Goal: Task Accomplishment & Management: Use online tool/utility

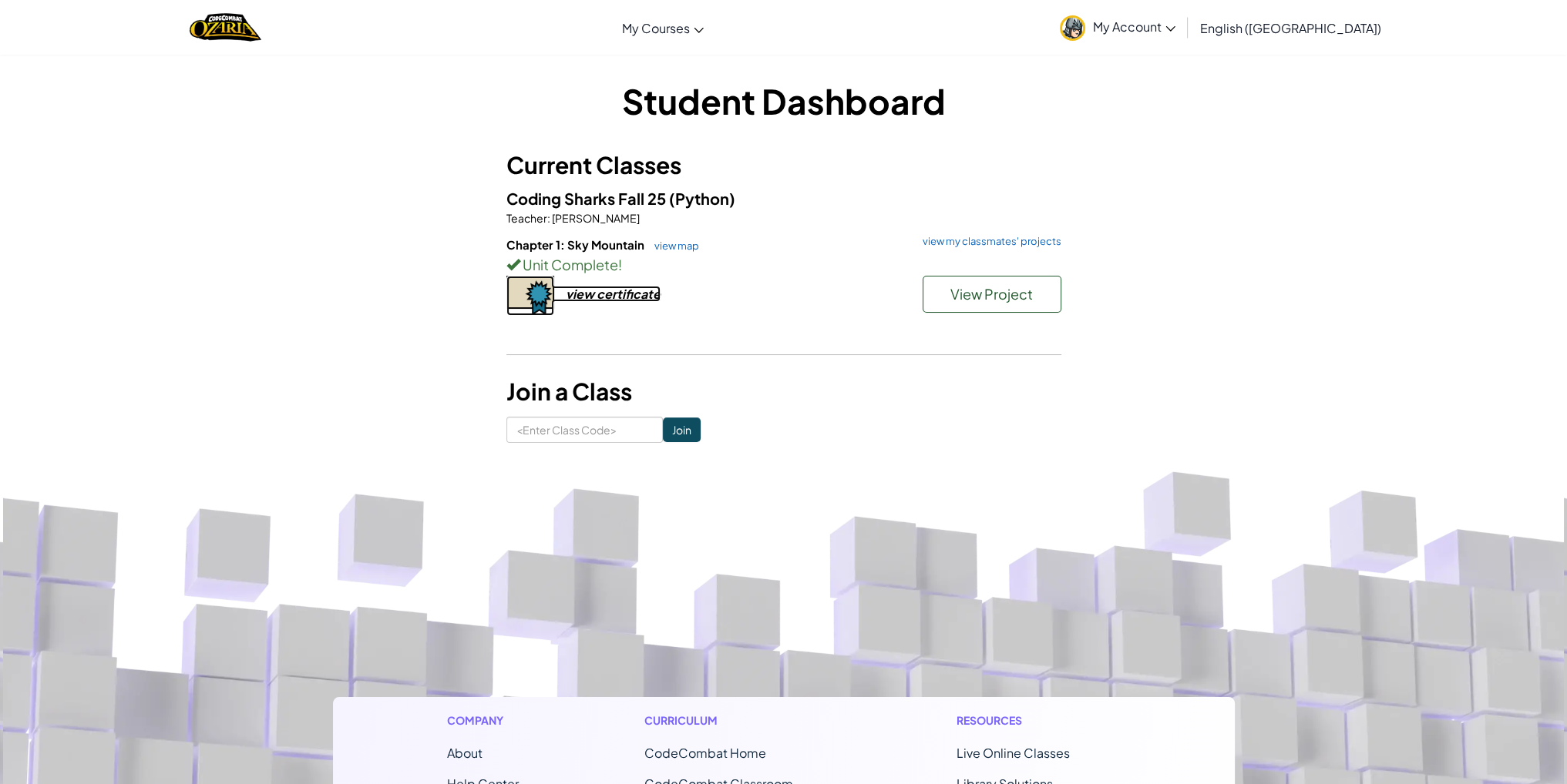
click at [541, 293] on img at bounding box center [530, 296] width 48 height 40
click at [969, 299] on span "View Project" at bounding box center [992, 294] width 83 height 18
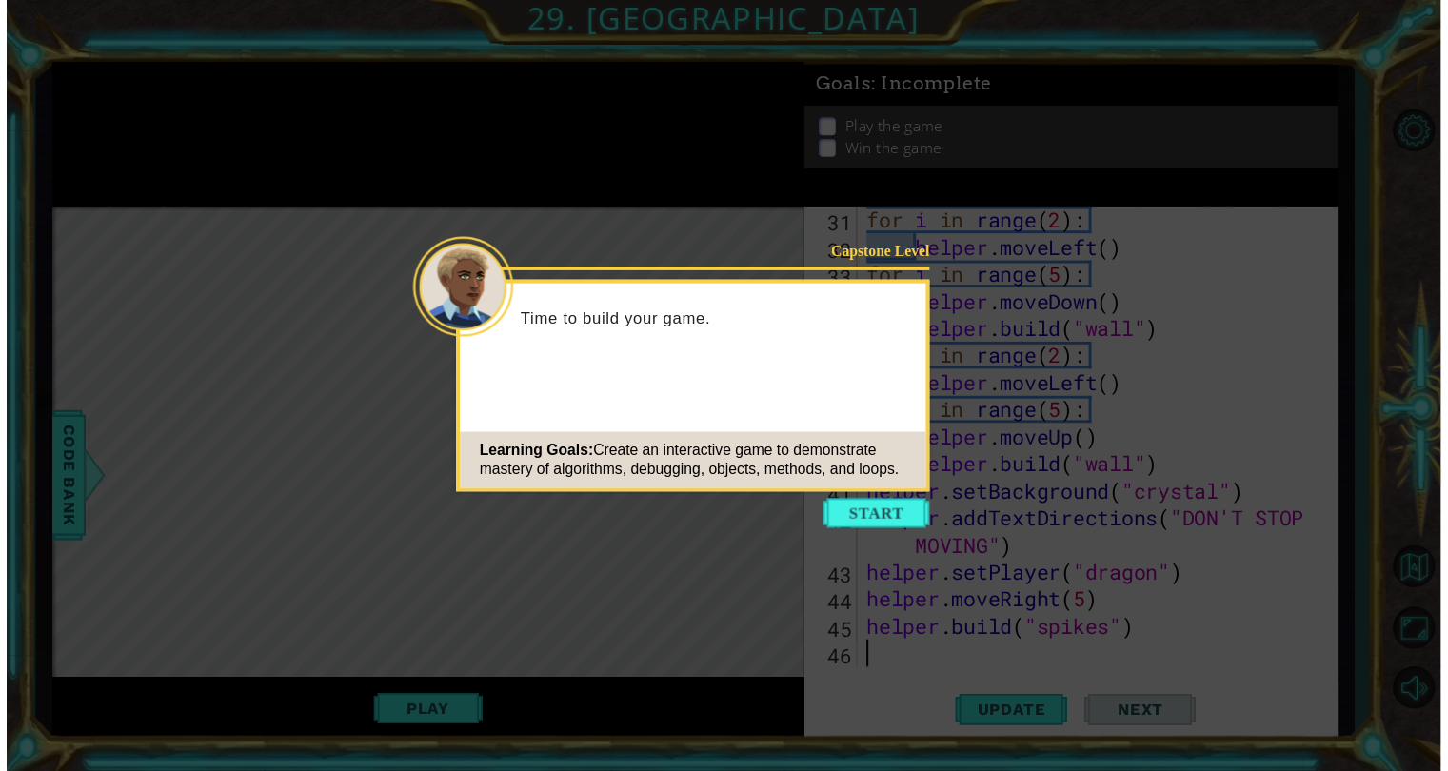
scroll to position [884, 0]
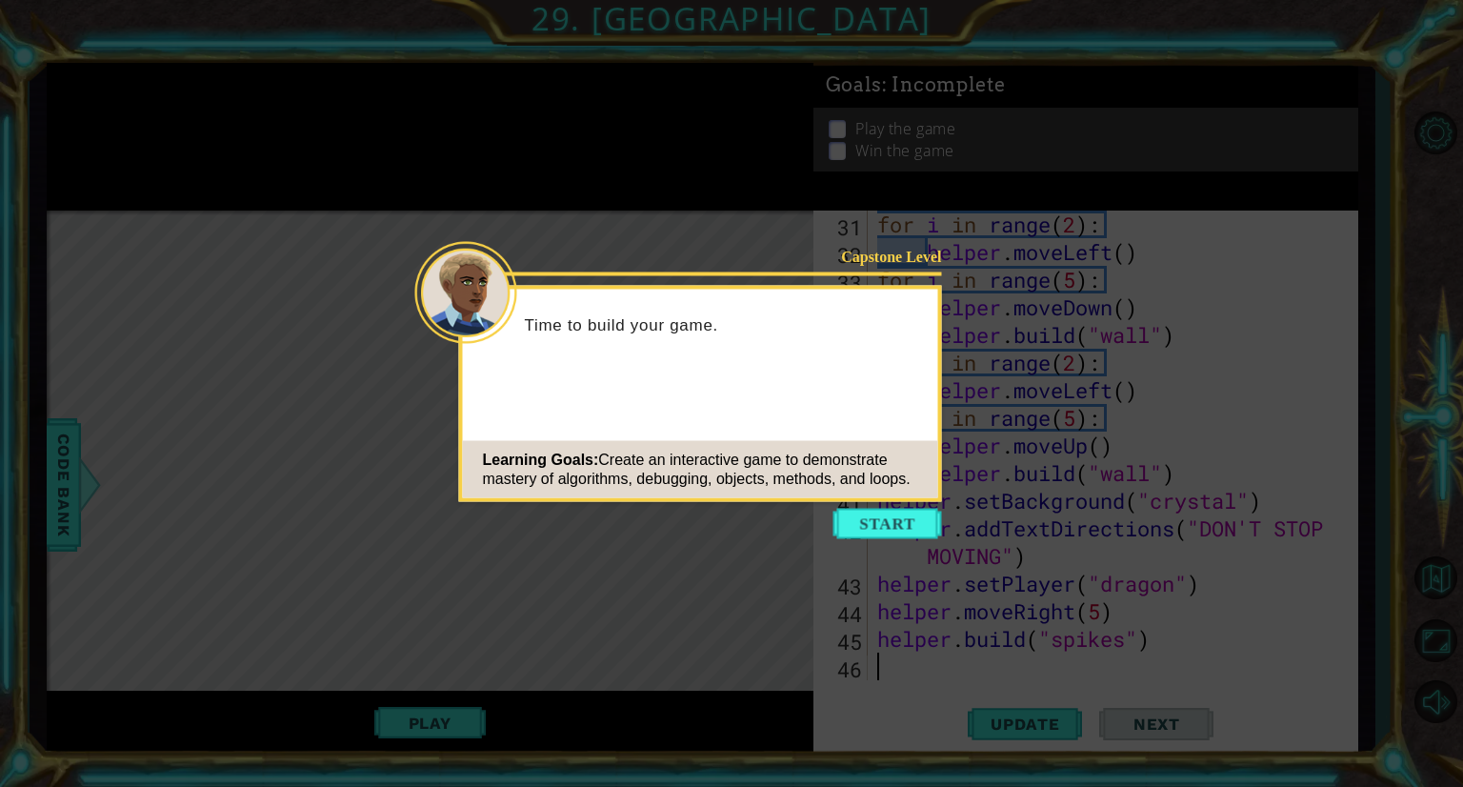
click at [864, 512] on button "Start" at bounding box center [887, 523] width 109 height 30
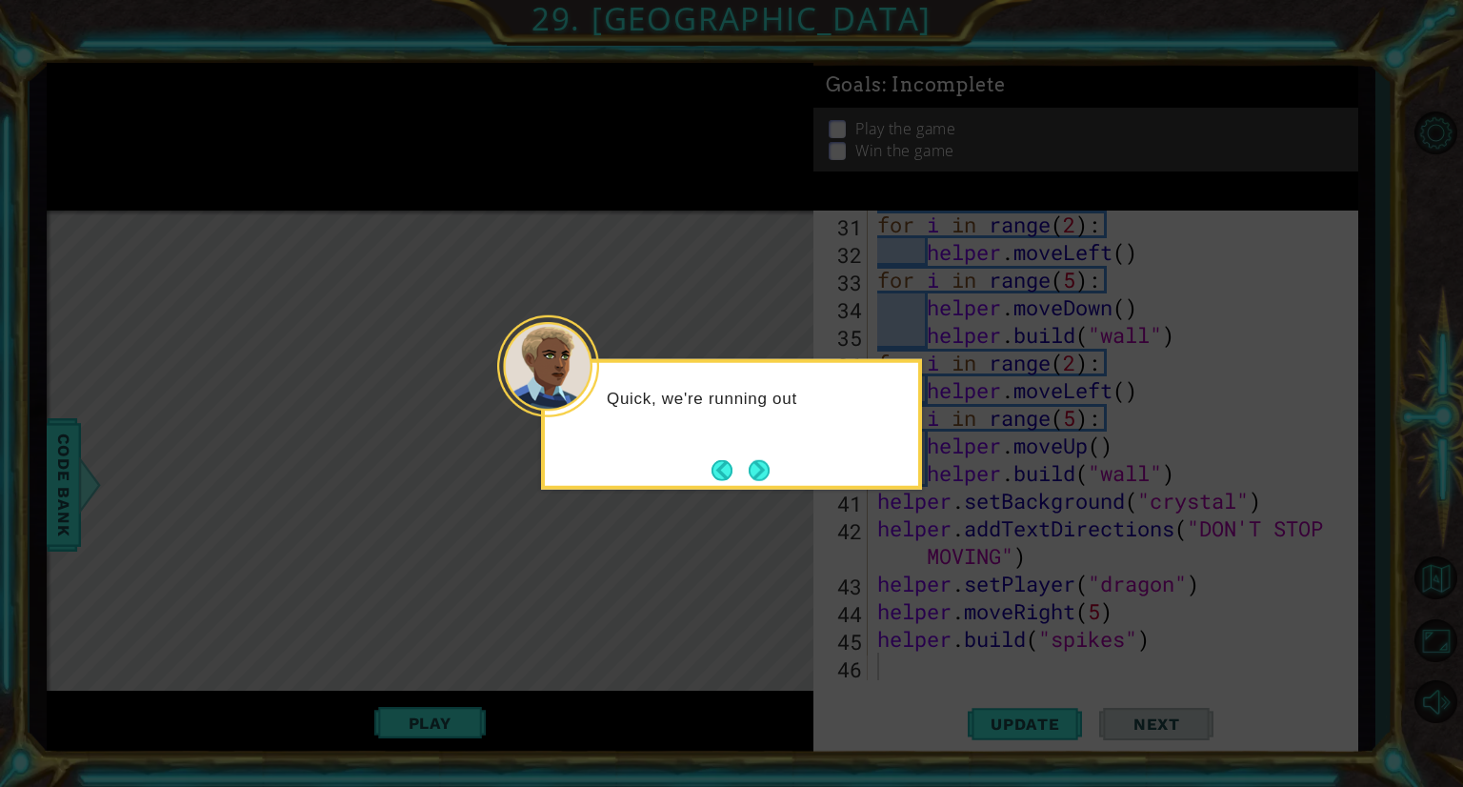
click at [759, 473] on button "Next" at bounding box center [759, 469] width 30 height 30
click at [769, 466] on button "Next" at bounding box center [758, 469] width 21 height 21
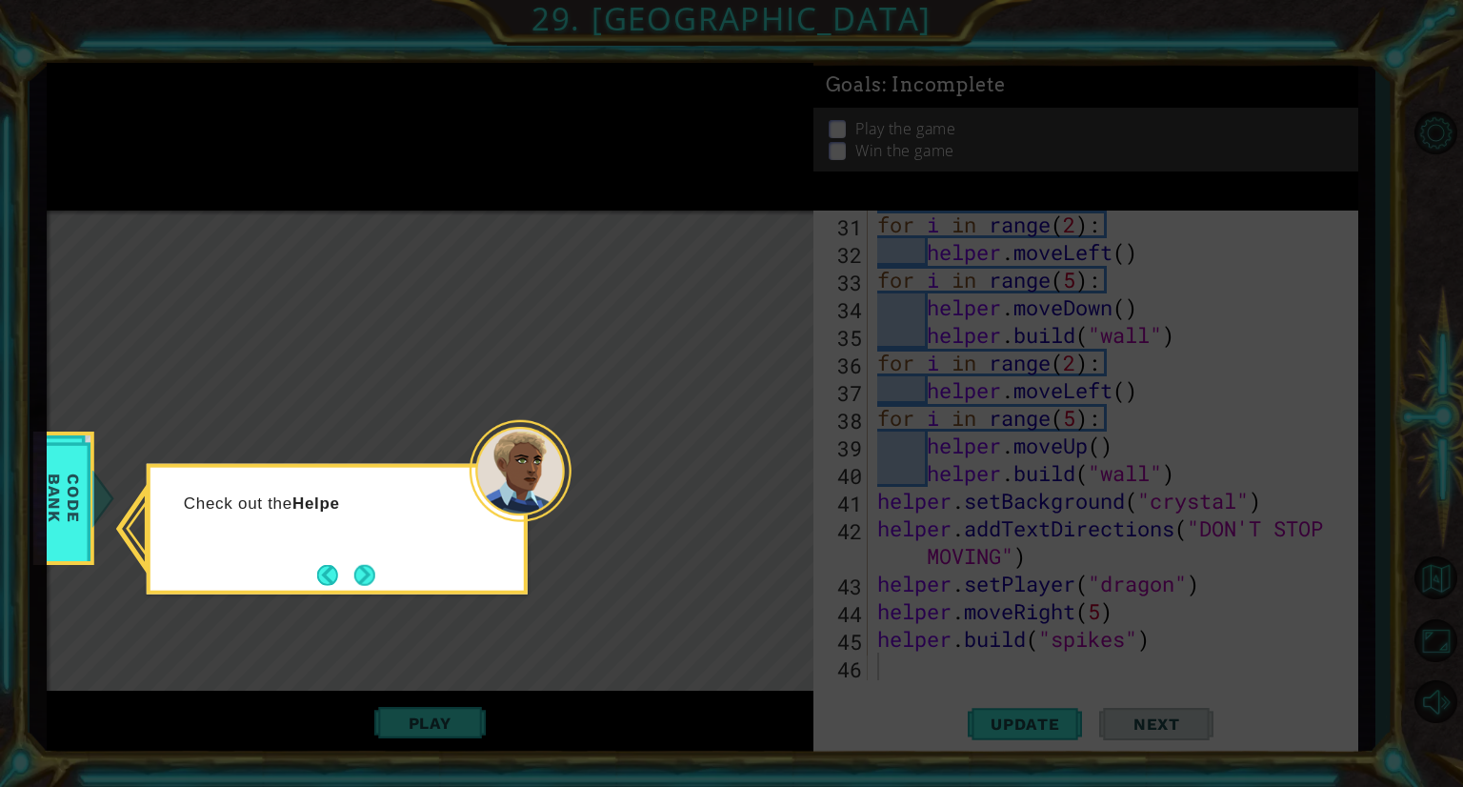
click at [367, 551] on div "Check out the Helpe" at bounding box center [337, 529] width 381 height 130
click at [362, 563] on button "Next" at bounding box center [364, 574] width 23 height 23
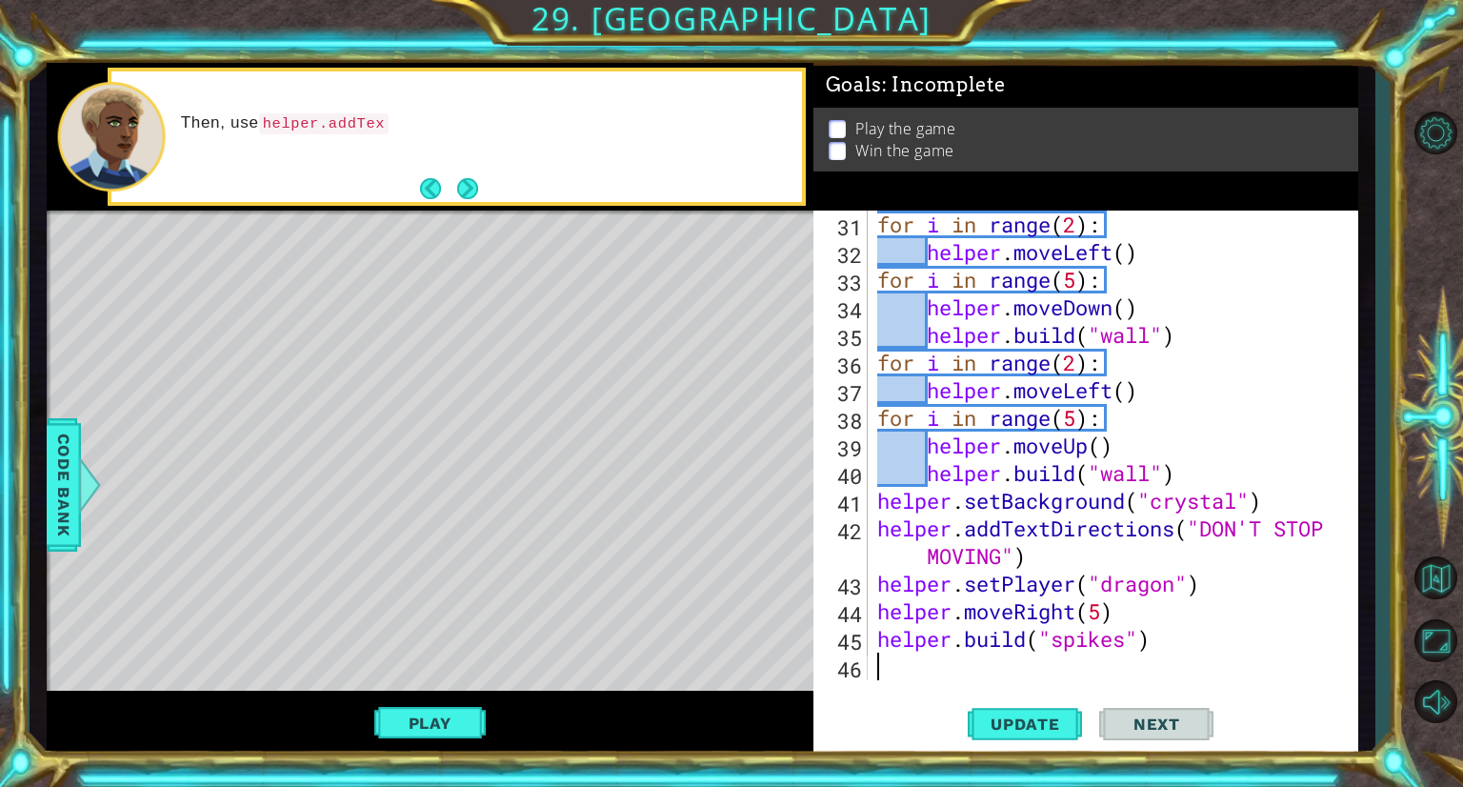
click at [464, 186] on button "Next" at bounding box center [467, 188] width 33 height 33
click at [464, 188] on button "Next" at bounding box center [467, 188] width 21 height 21
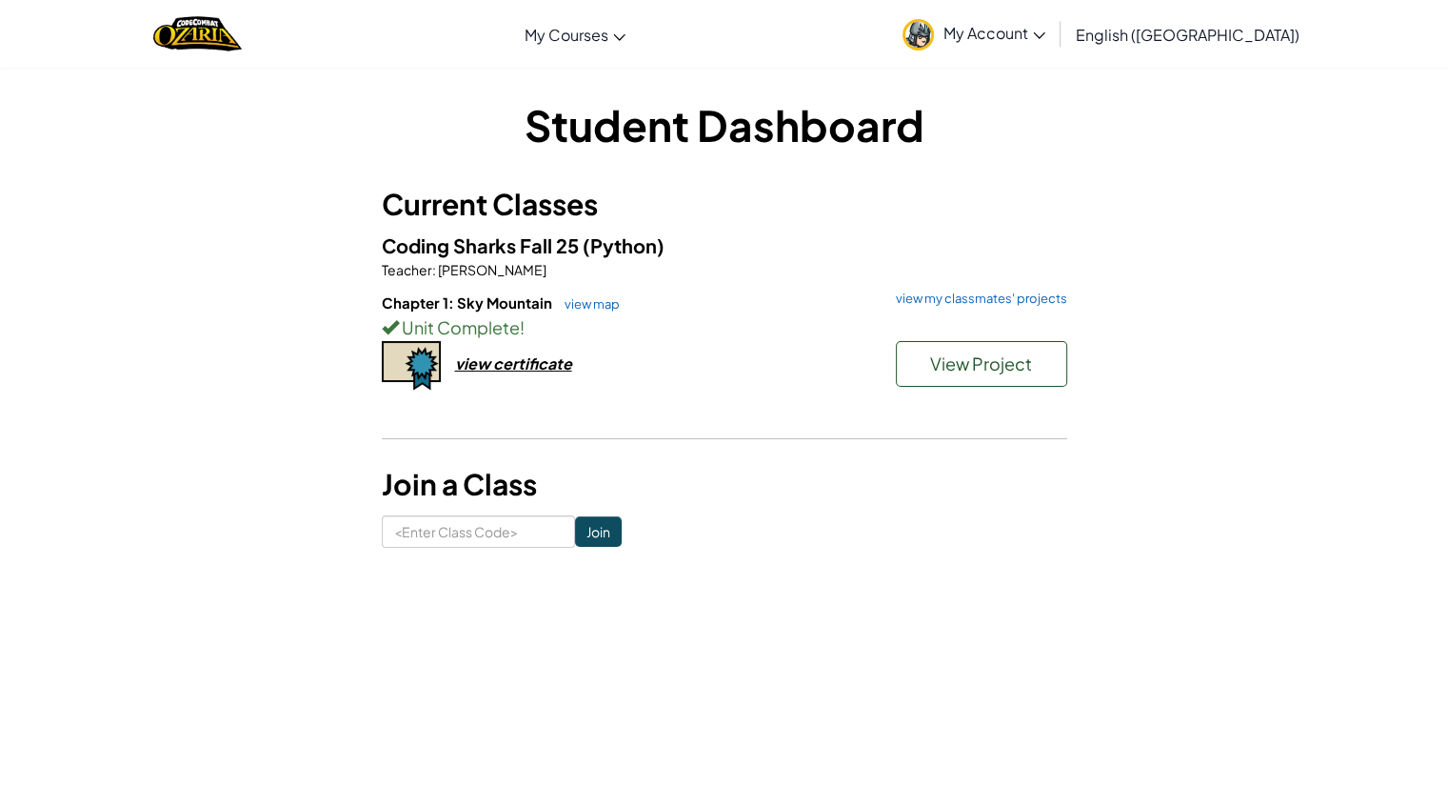
click at [1025, 287] on div "Coding Sharks Fall 25 (Python) Teacher : [PERSON_NAME] Chapter 1: Sky Mountain …" at bounding box center [725, 331] width 686 height 203
click at [1025, 292] on link "view my classmates' projects" at bounding box center [977, 298] width 181 height 12
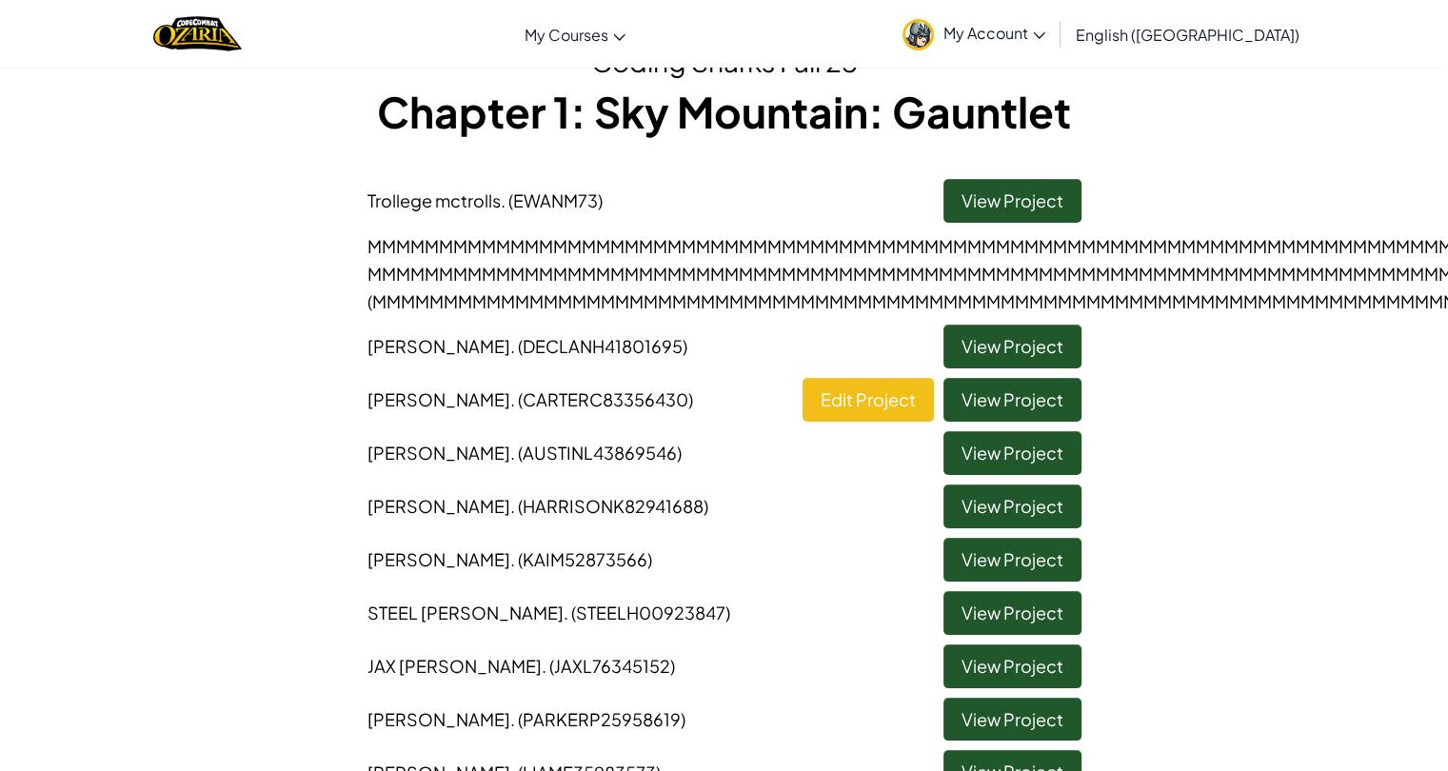
scroll to position [102, 0]
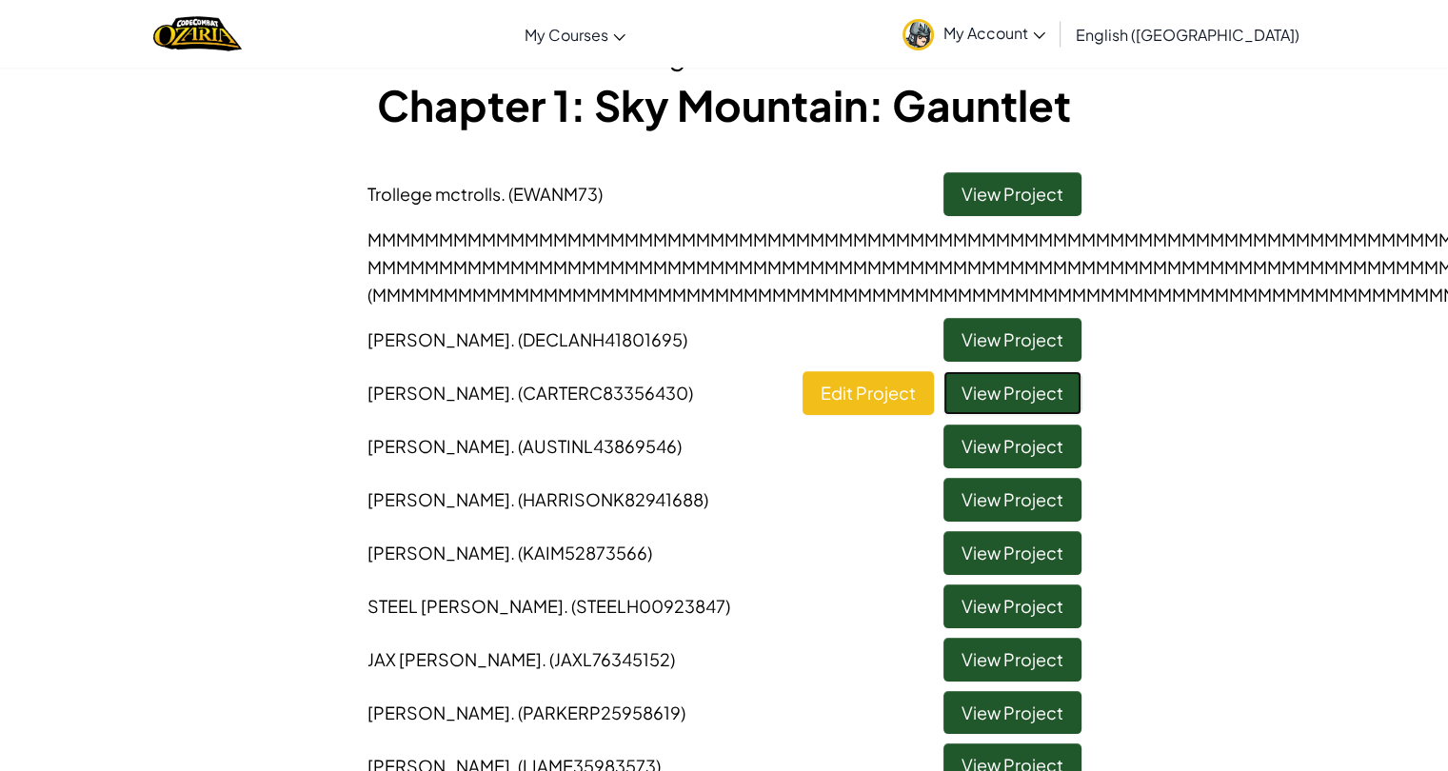
click at [1007, 402] on link "View Project" at bounding box center [1013, 393] width 138 height 44
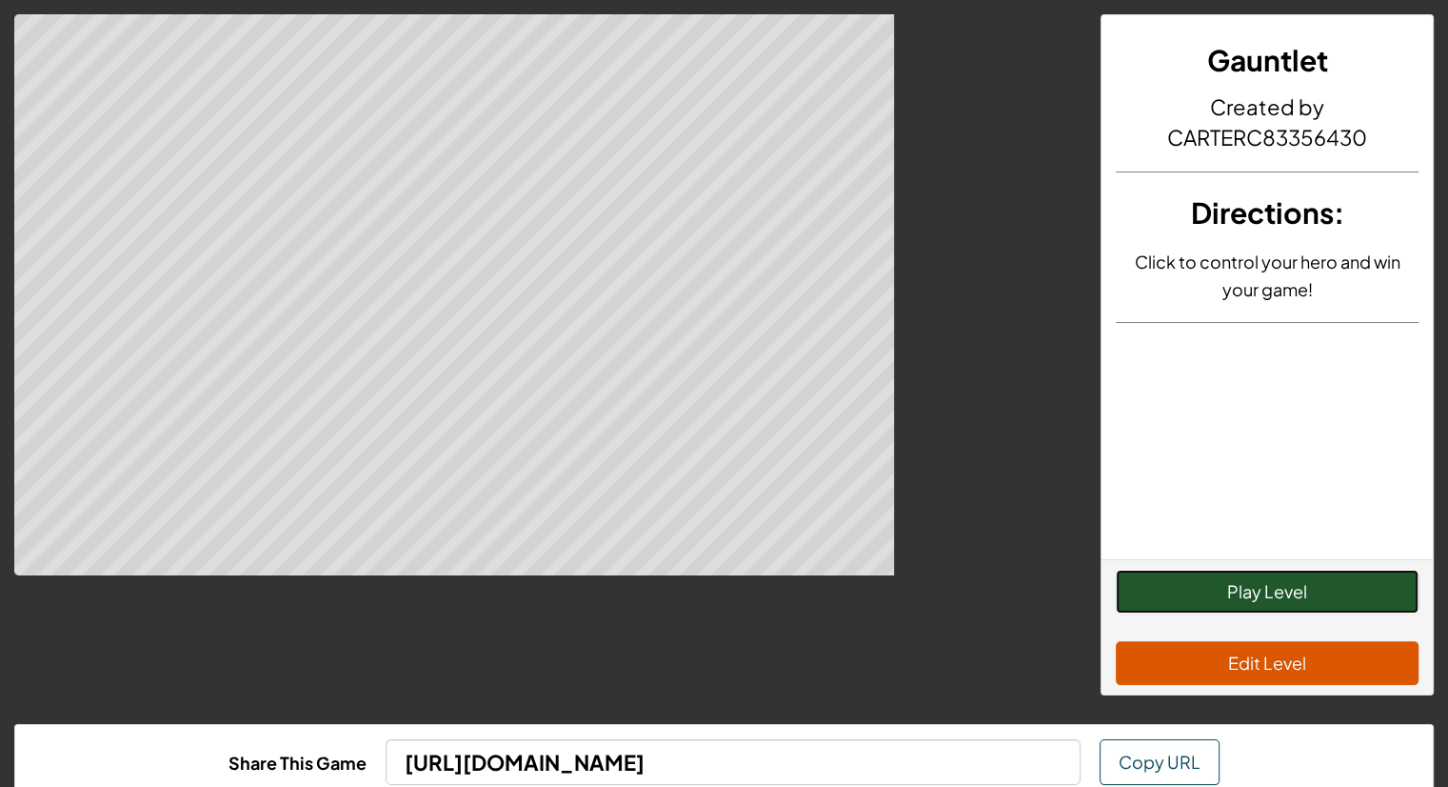
click at [1161, 585] on button "Play Level" at bounding box center [1267, 591] width 303 height 44
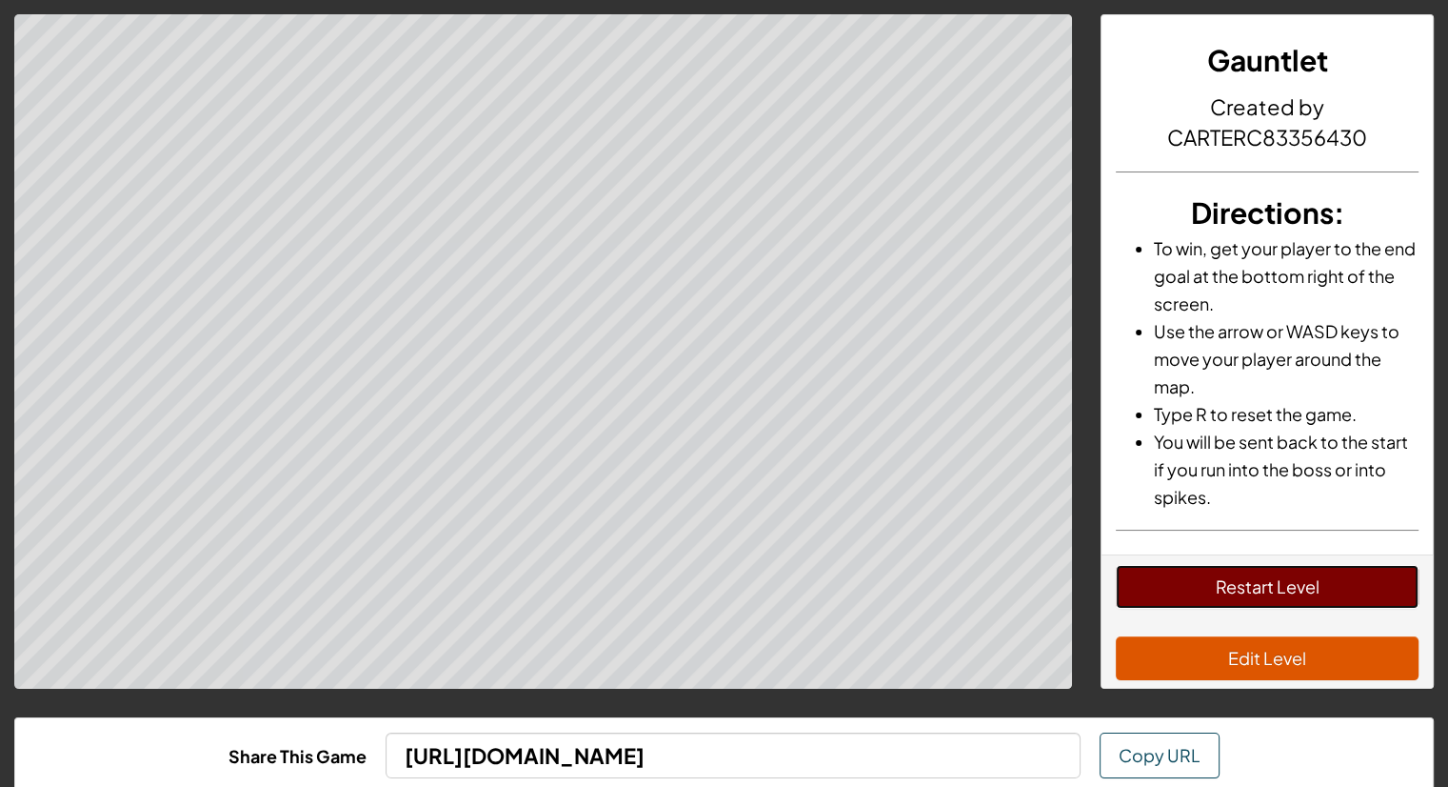
click at [1251, 596] on button "Restart Level" at bounding box center [1267, 587] width 303 height 44
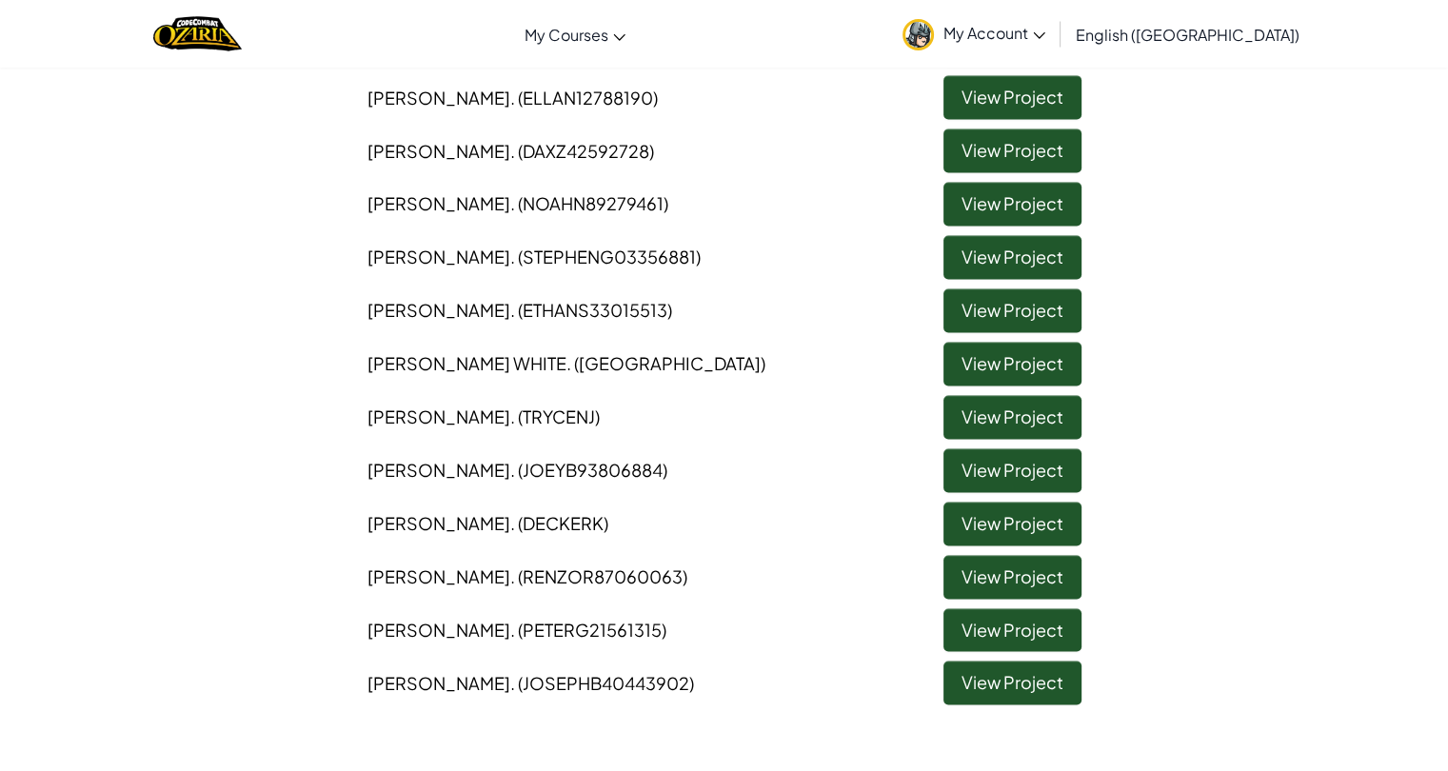
scroll to position [2837, 0]
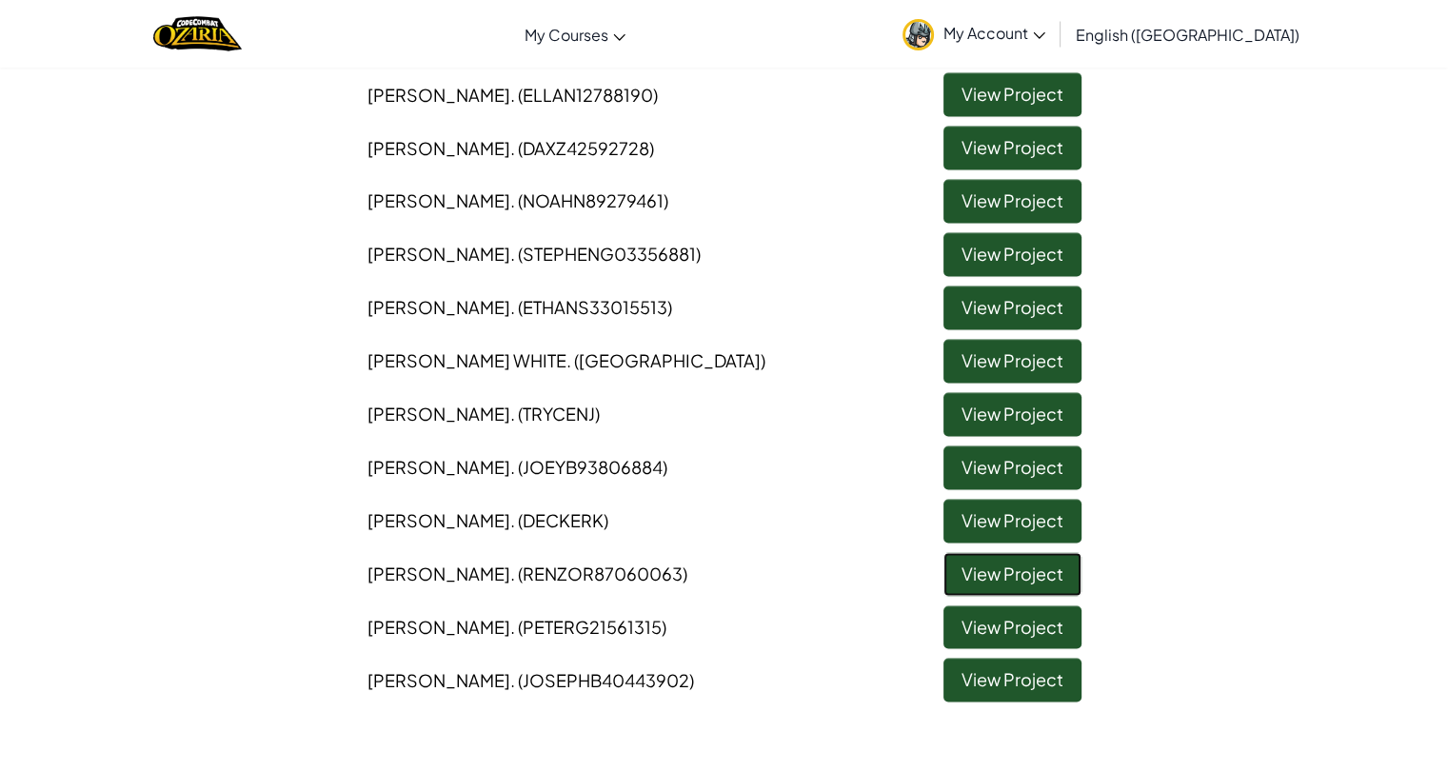
click at [983, 560] on link "View Project" at bounding box center [1013, 574] width 138 height 44
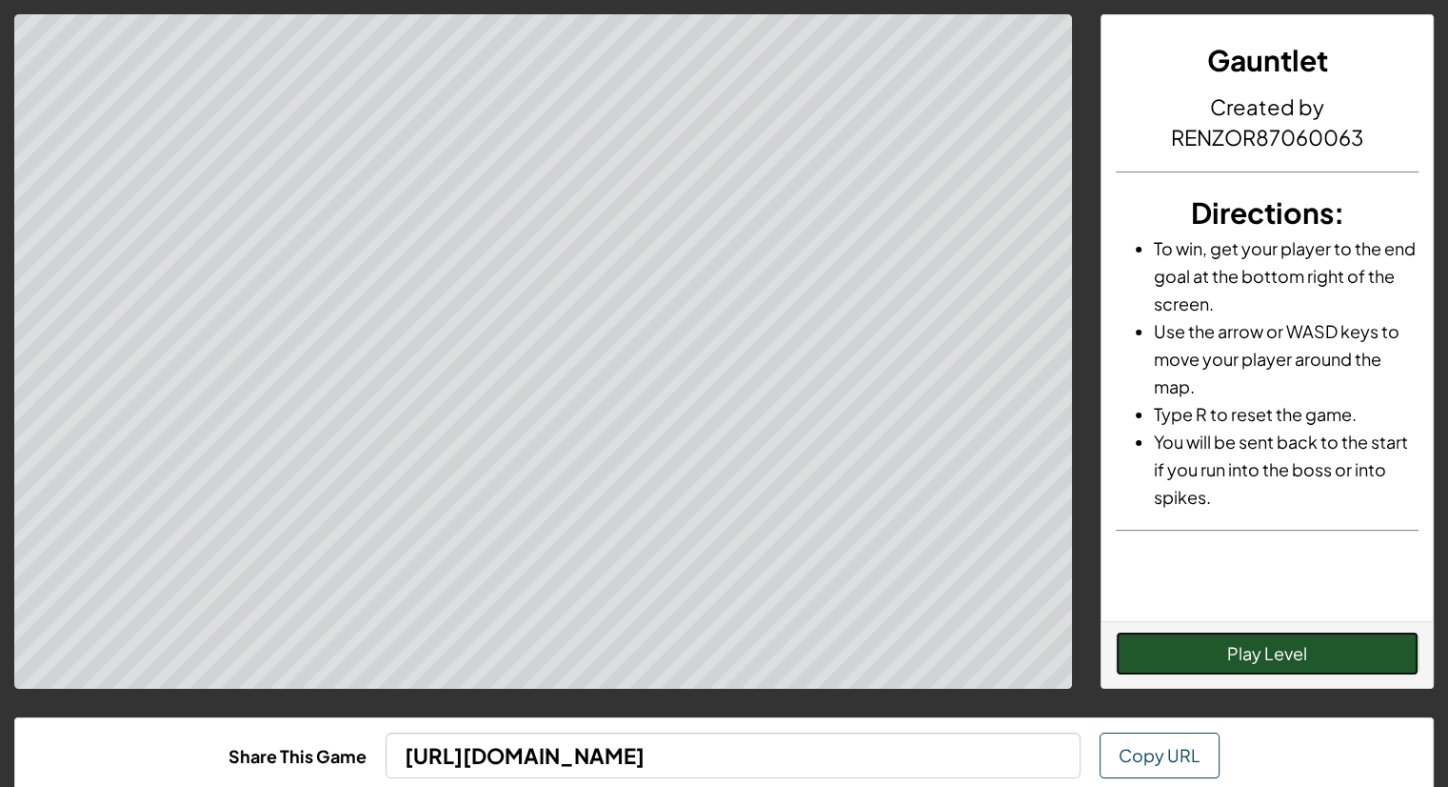
click at [1181, 647] on button "Play Level" at bounding box center [1267, 653] width 303 height 44
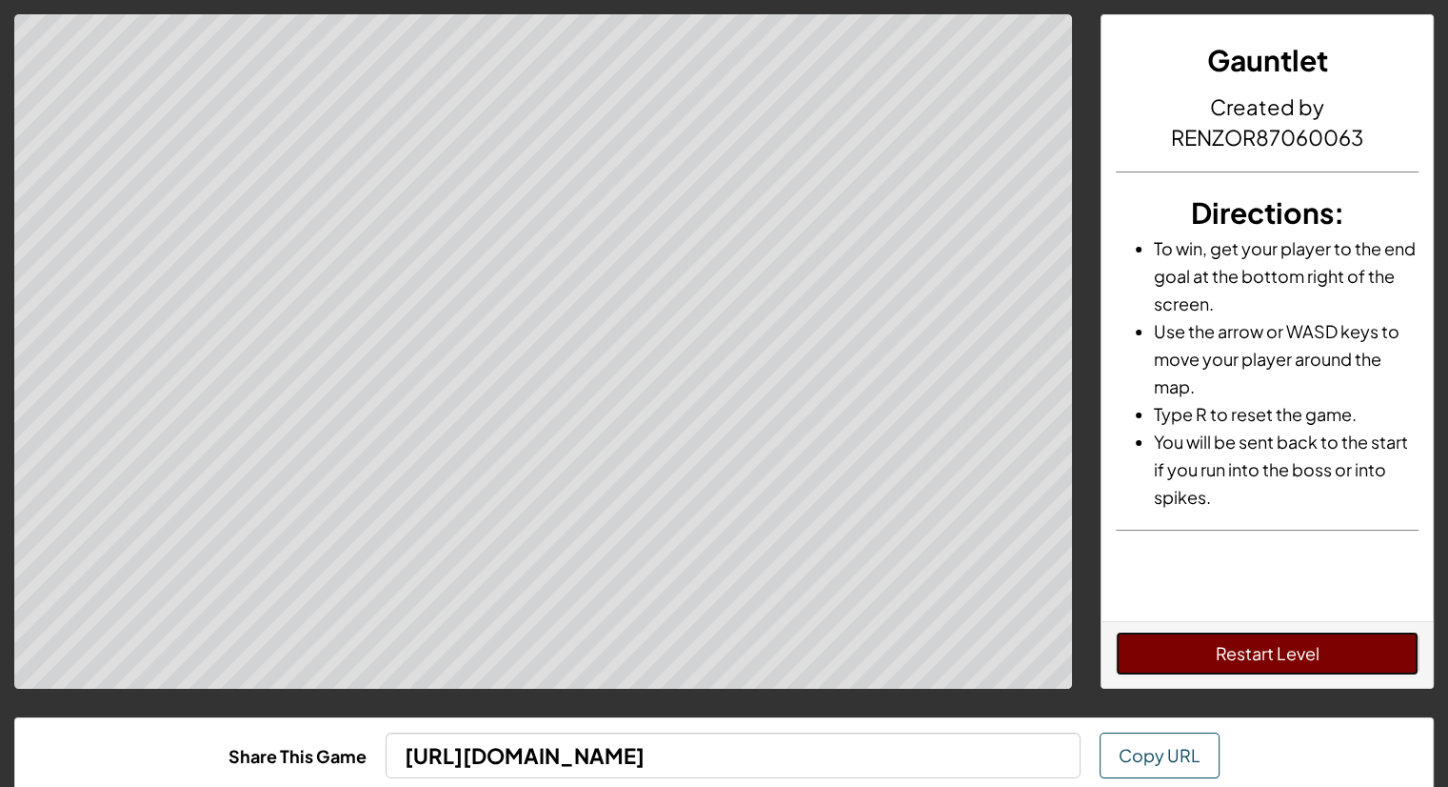
click at [1185, 670] on button "Restart Level" at bounding box center [1267, 653] width 303 height 44
click at [1194, 653] on button "Restart Level" at bounding box center [1267, 653] width 303 height 44
click at [1140, 648] on button "Restart Level" at bounding box center [1267, 653] width 303 height 44
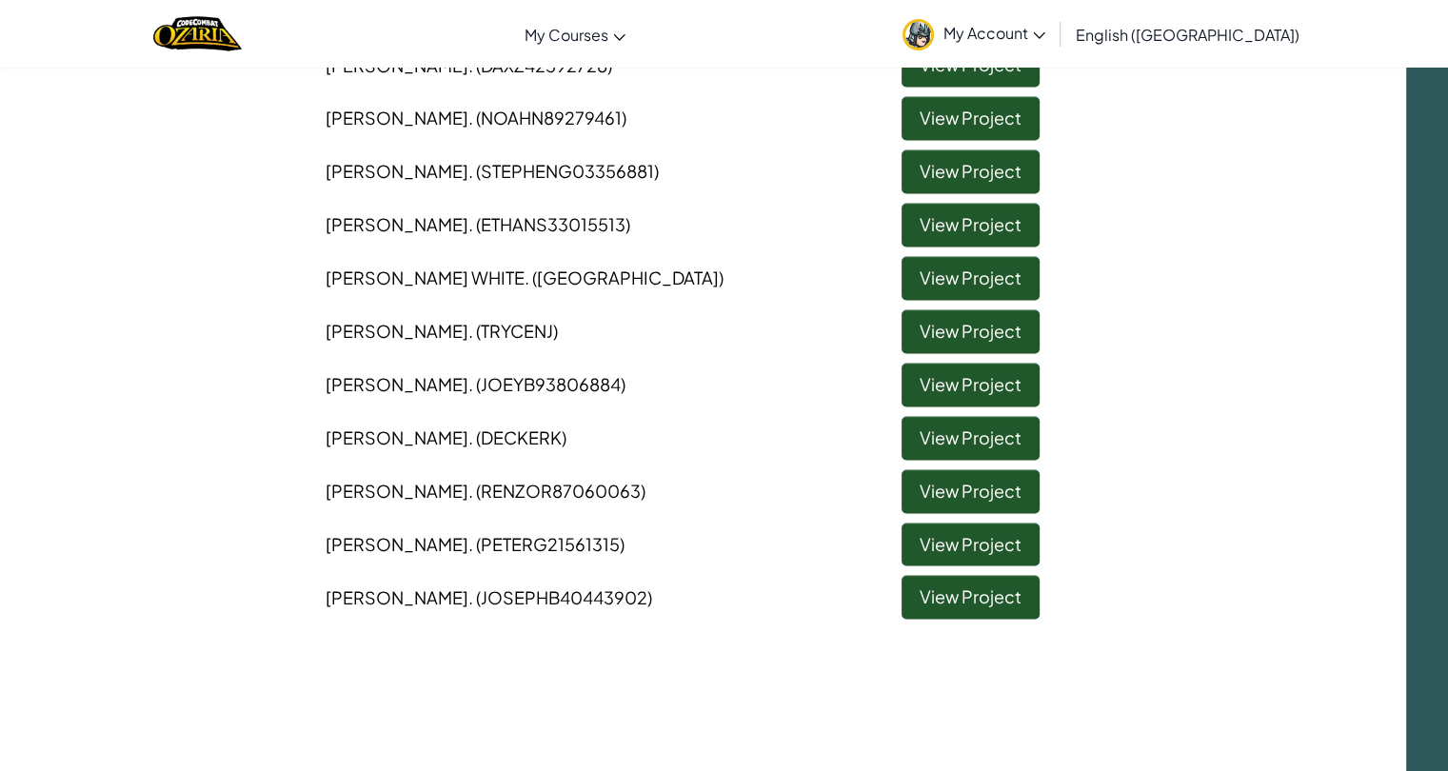
scroll to position [2918, 42]
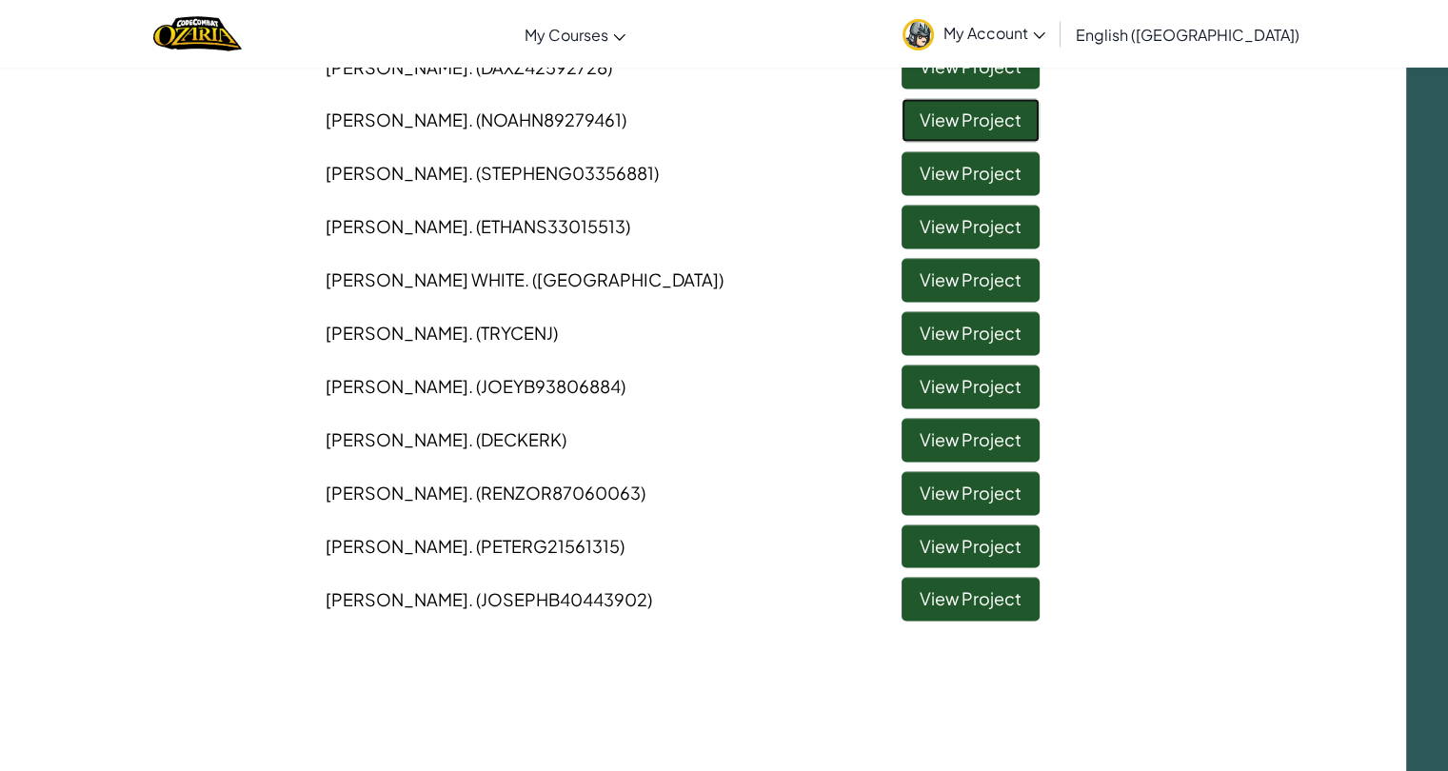
click at [937, 106] on link "View Project" at bounding box center [971, 120] width 138 height 44
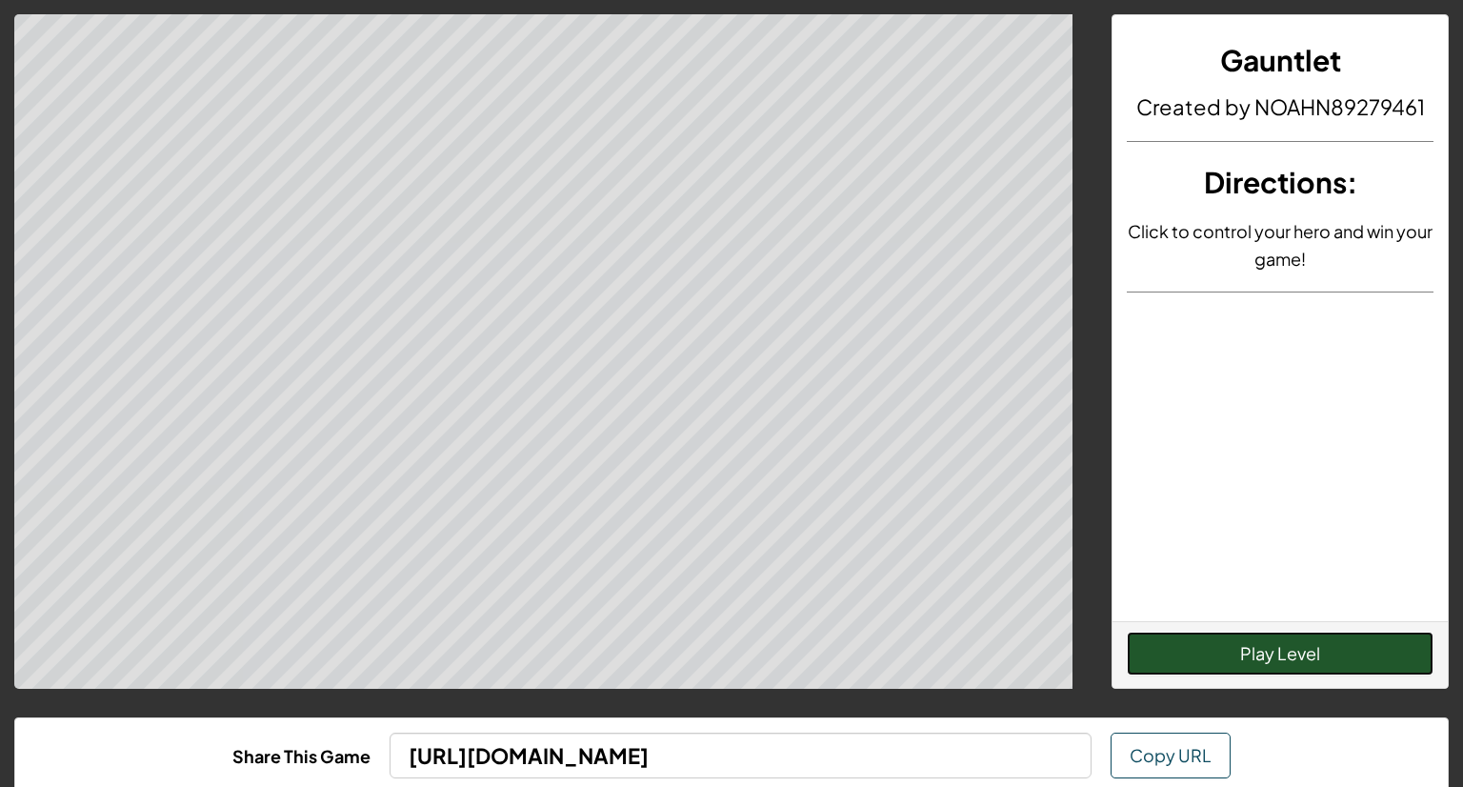
click at [1352, 662] on button "Play Level" at bounding box center [1279, 653] width 307 height 44
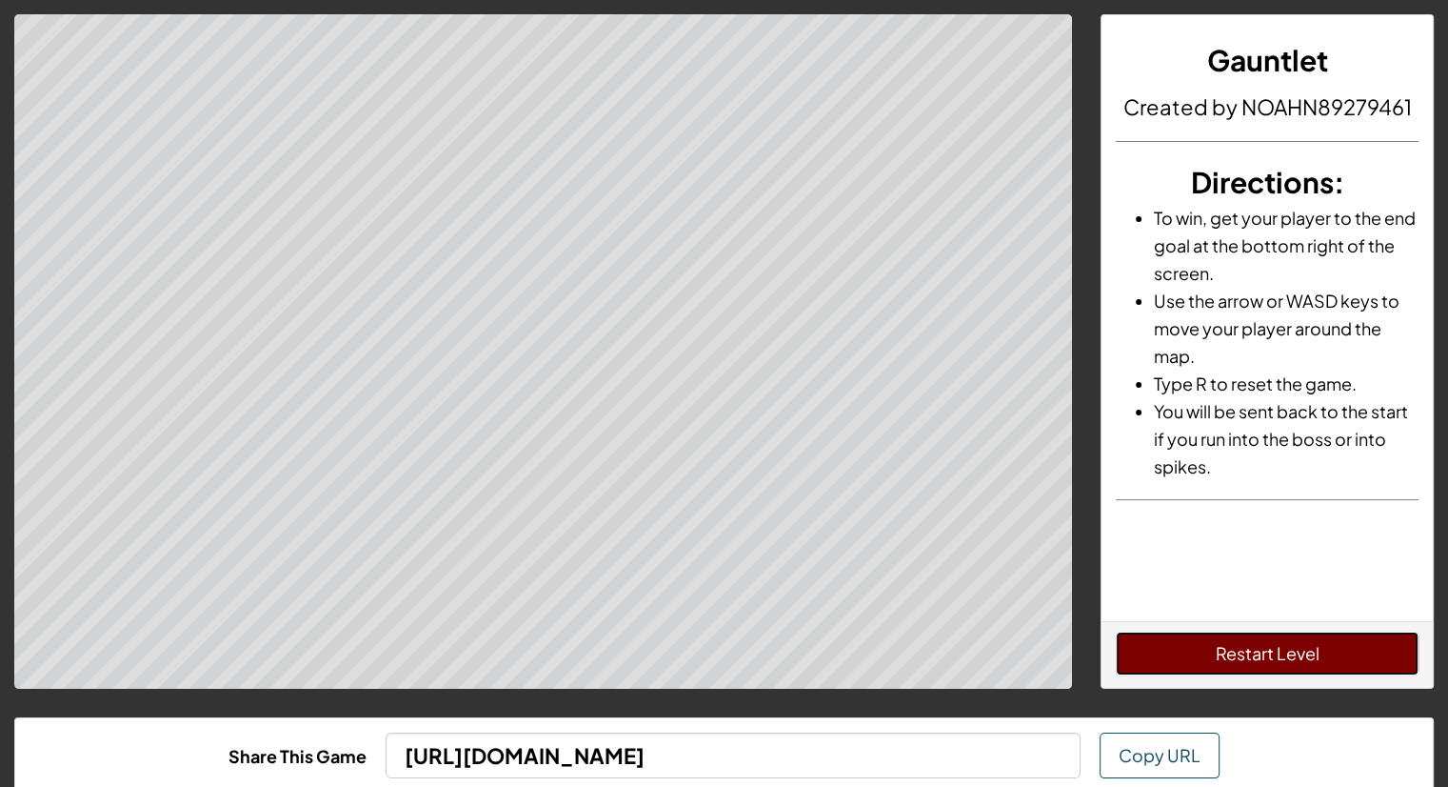
click at [1211, 659] on button "Restart Level" at bounding box center [1267, 653] width 303 height 44
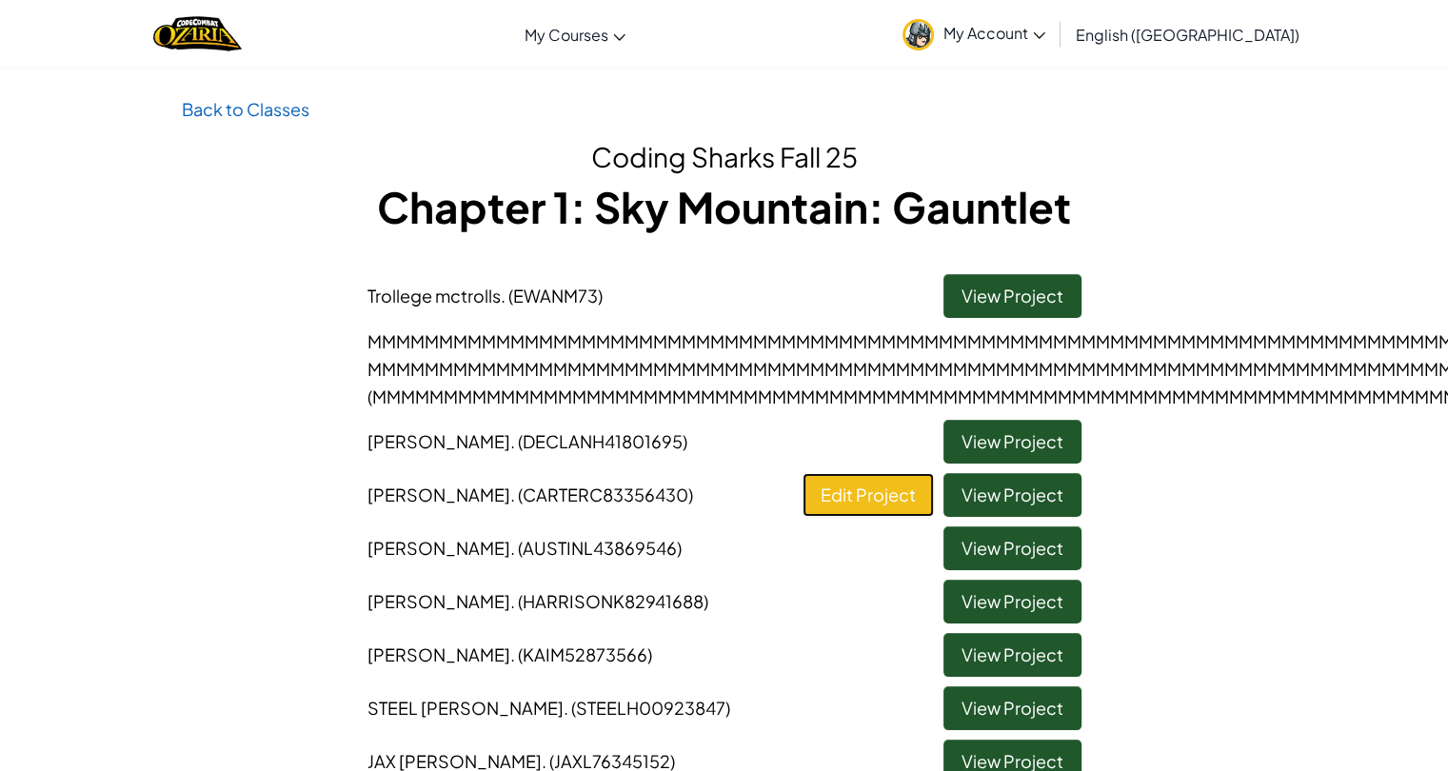
click at [876, 497] on link "Edit Project" at bounding box center [868, 495] width 131 height 44
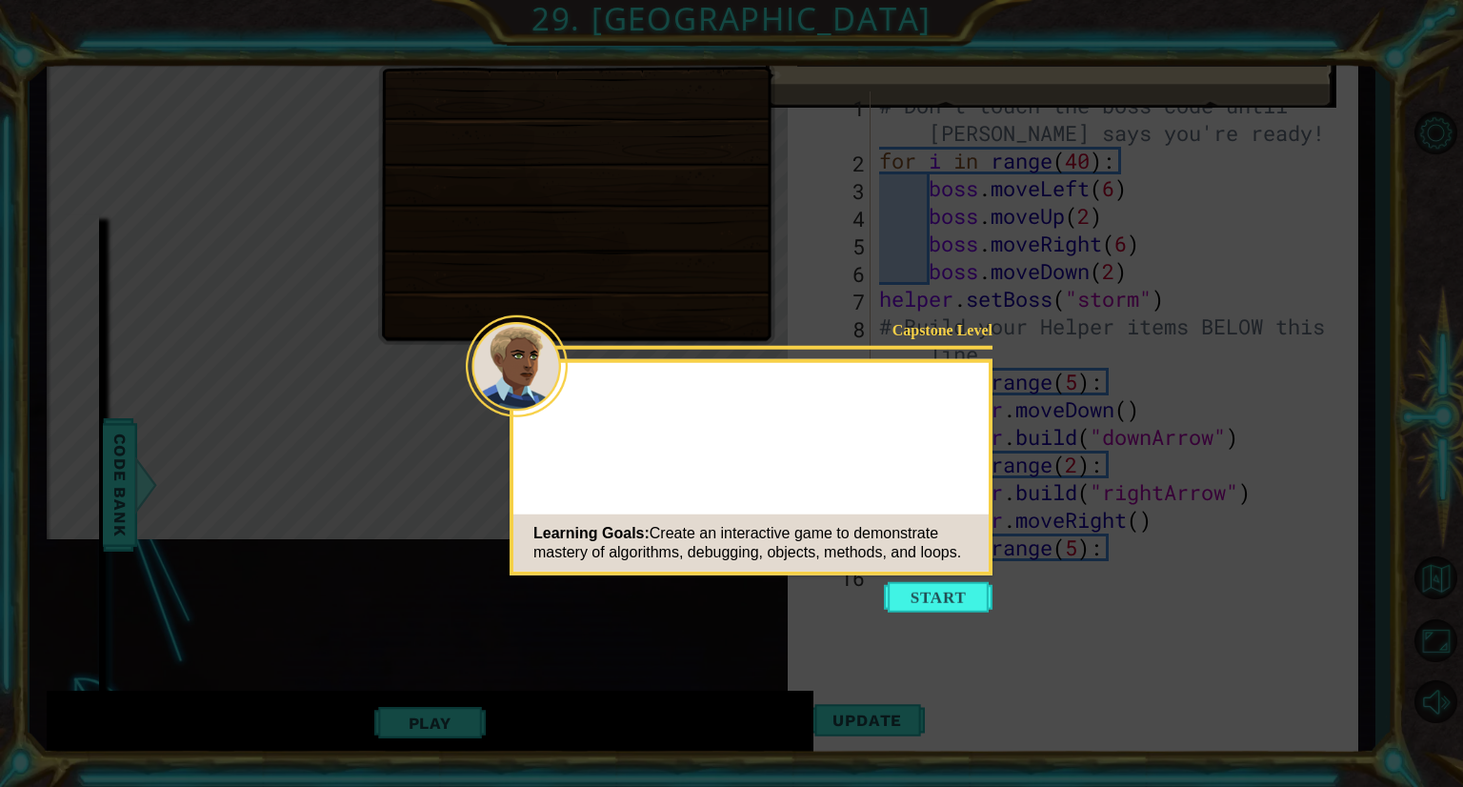
click at [971, 589] on button "Start" at bounding box center [938, 597] width 109 height 30
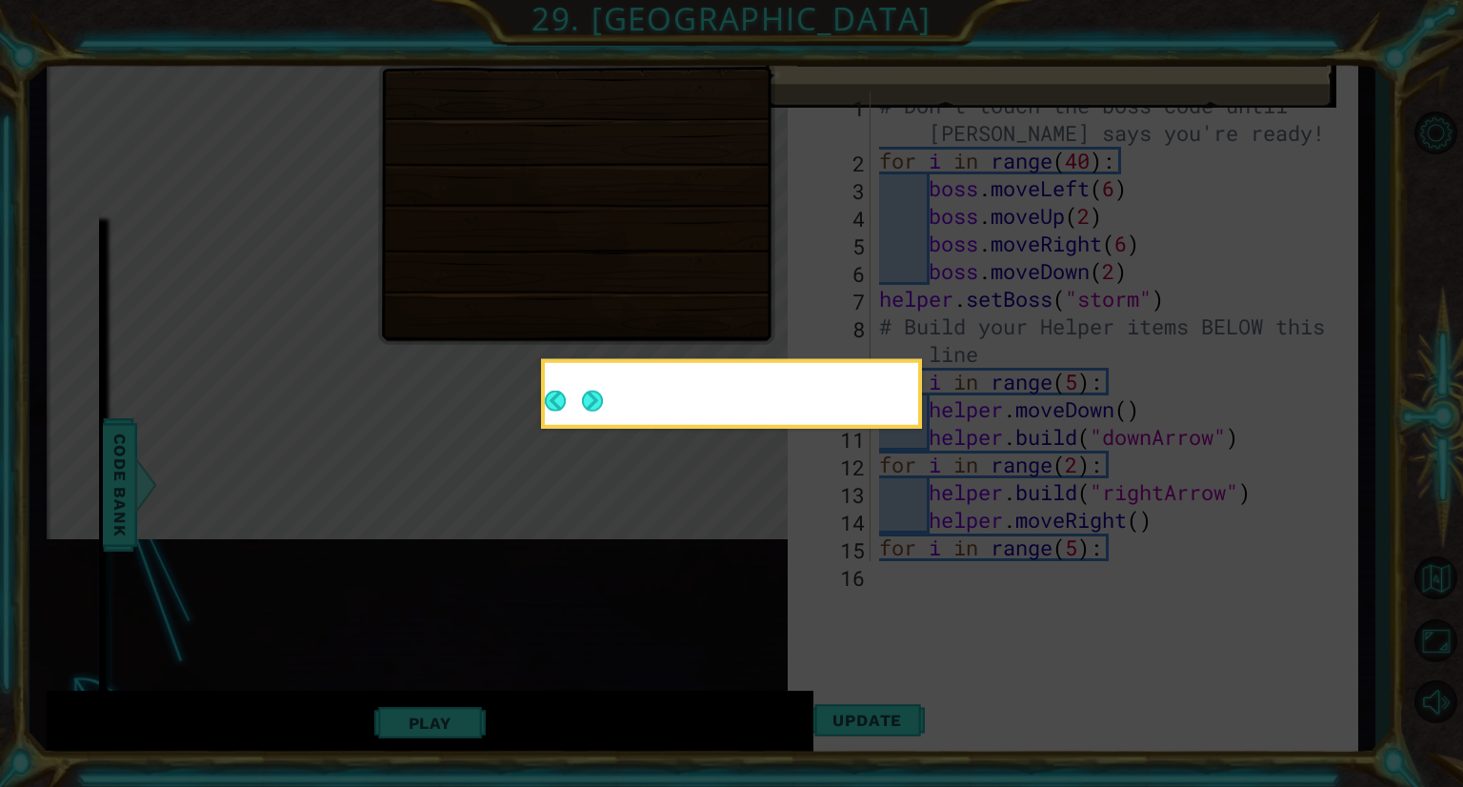
click at [590, 398] on button "Next" at bounding box center [592, 400] width 23 height 23
click at [603, 395] on button "Next" at bounding box center [592, 400] width 21 height 21
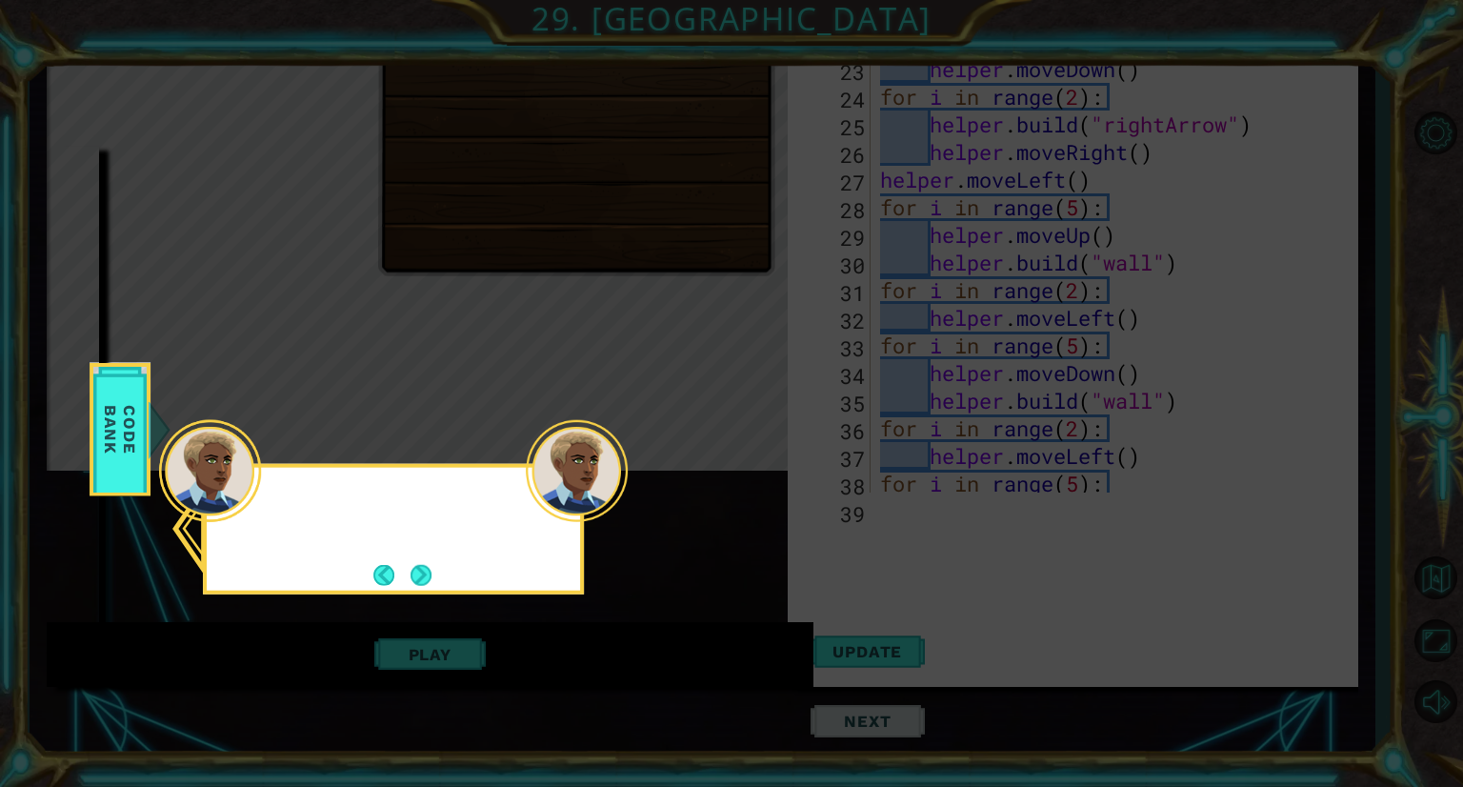
scroll to position [884, 0]
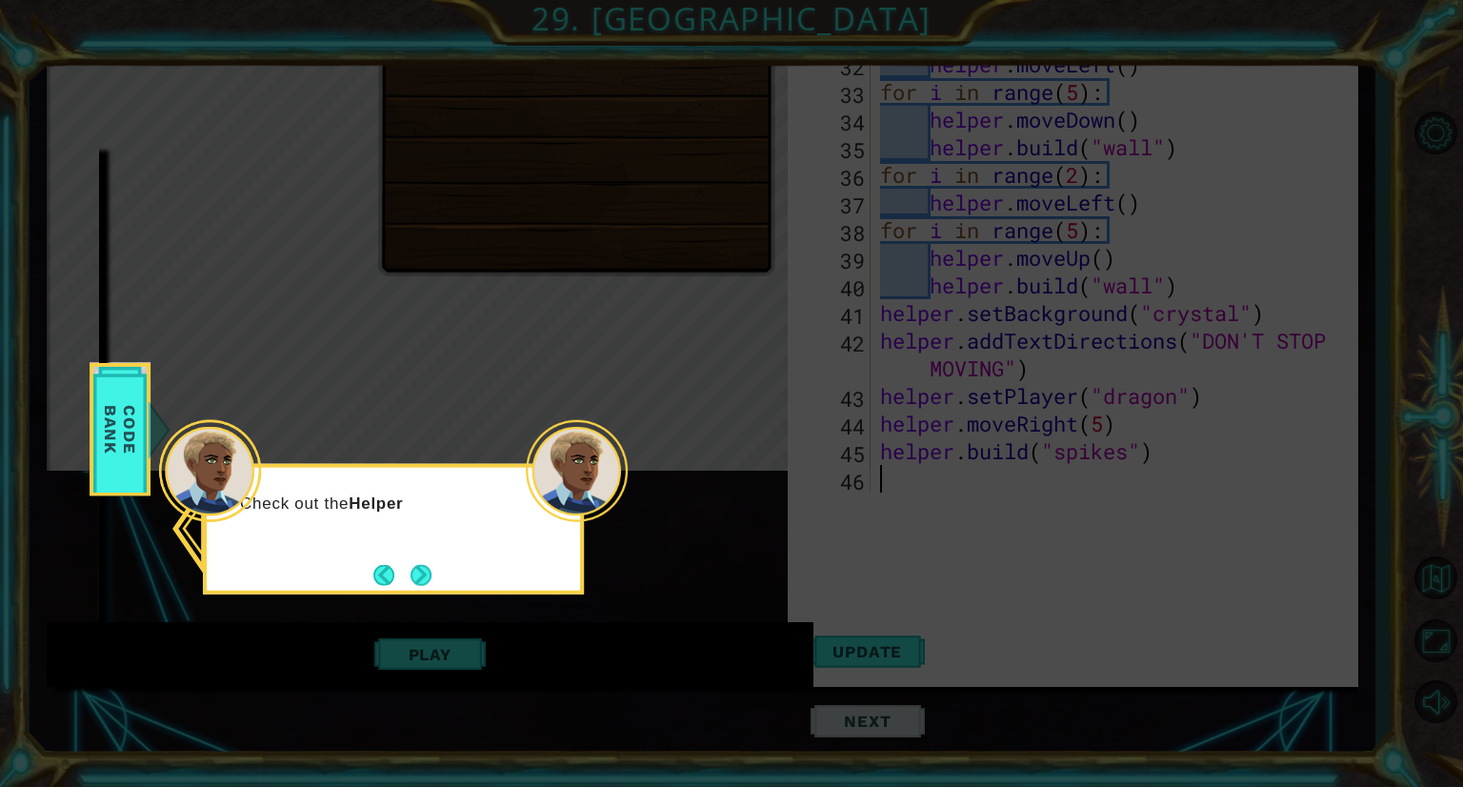
click at [423, 554] on div "Check out the Helper" at bounding box center [393, 529] width 381 height 130
click at [423, 554] on div "Check out the Helper methods in the CODE BANK to find different w" at bounding box center [393, 522] width 373 height 96
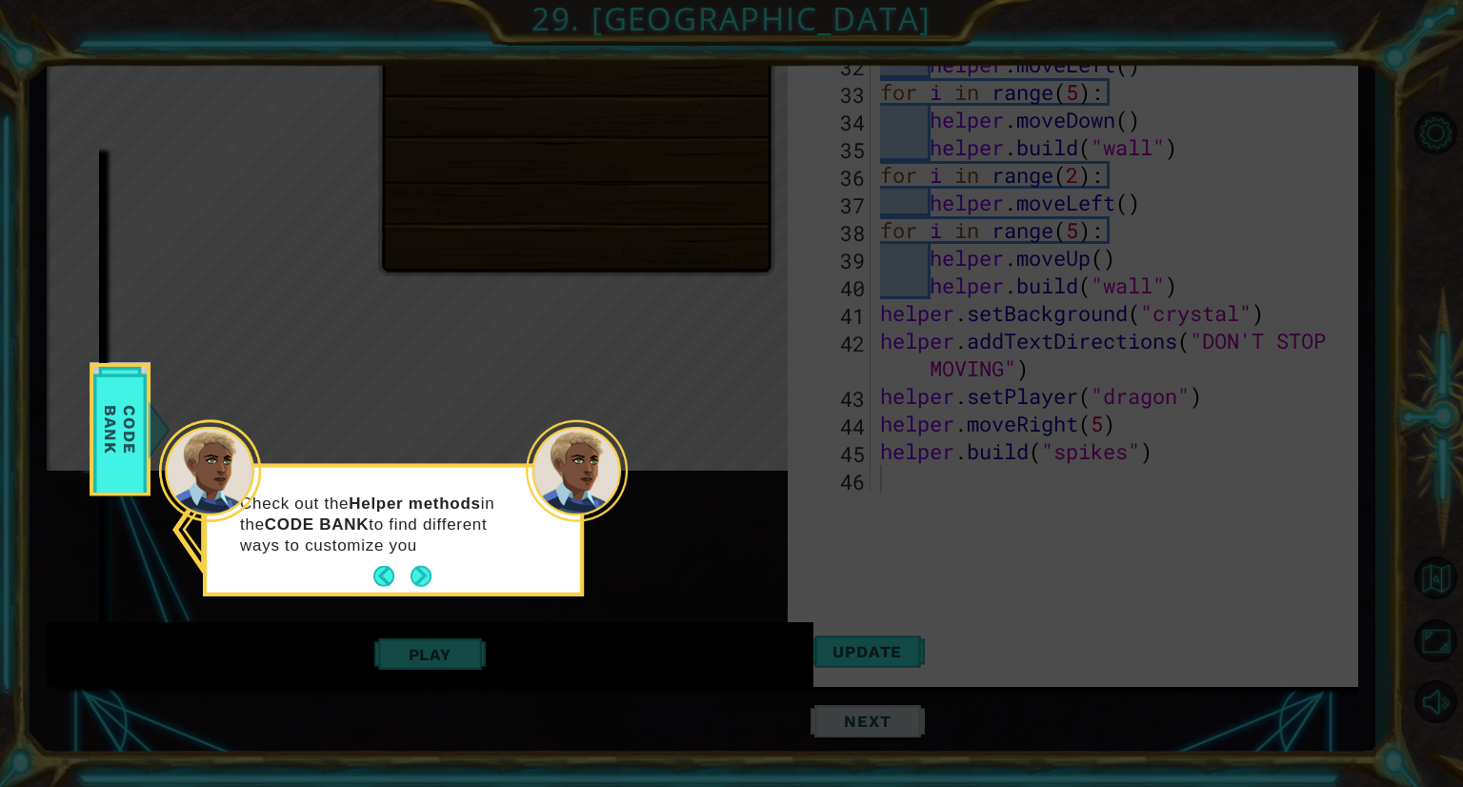
click at [423, 557] on div "Check out the Helper methods in the CODE BANK to find different ways to customi…" at bounding box center [393, 532] width 373 height 117
click at [421, 571] on button "Next" at bounding box center [421, 577] width 22 height 22
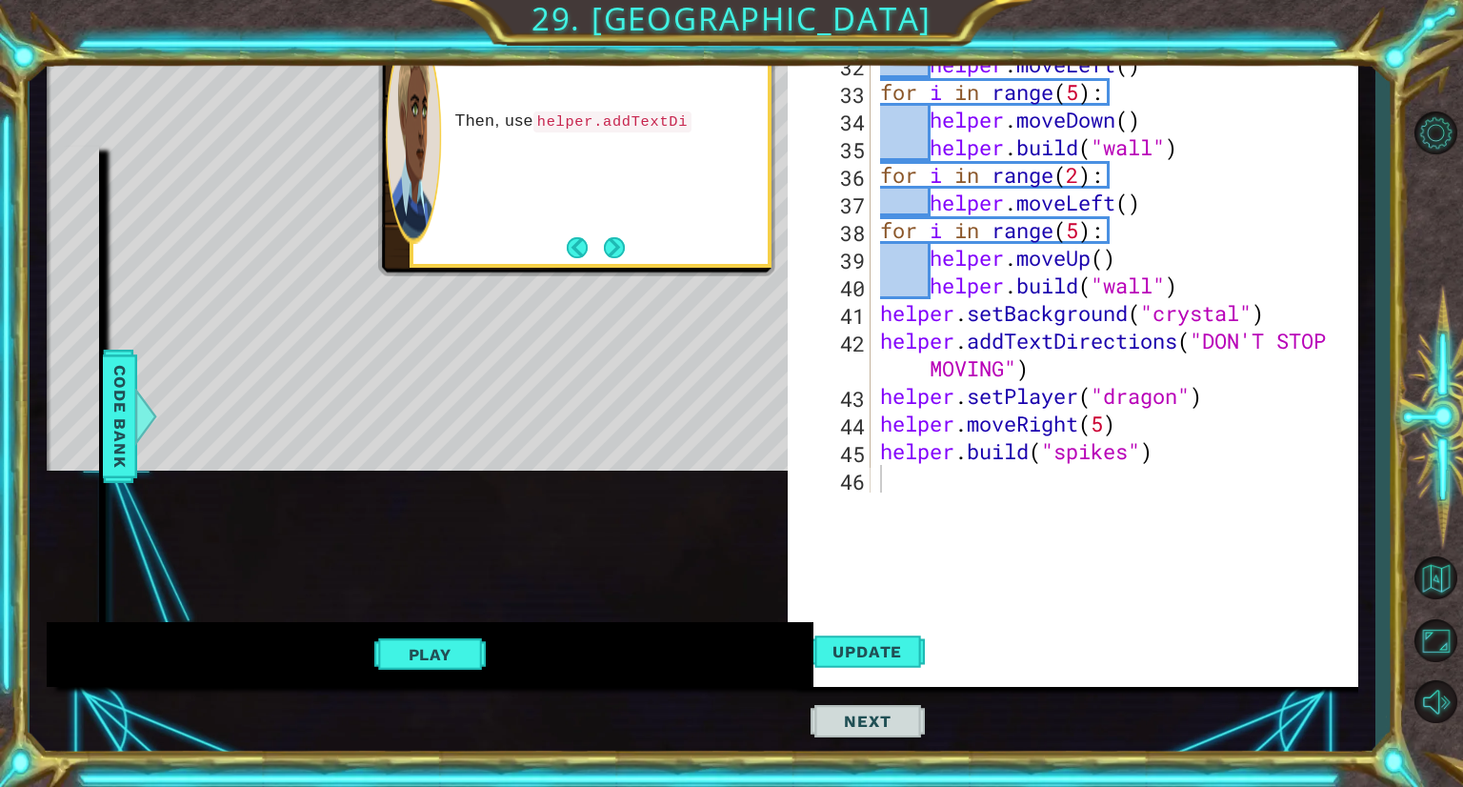
click at [626, 235] on button "Next" at bounding box center [614, 247] width 25 height 25
click at [628, 245] on div at bounding box center [589, 135] width 353 height 257
click at [618, 245] on button "Next" at bounding box center [614, 247] width 21 height 21
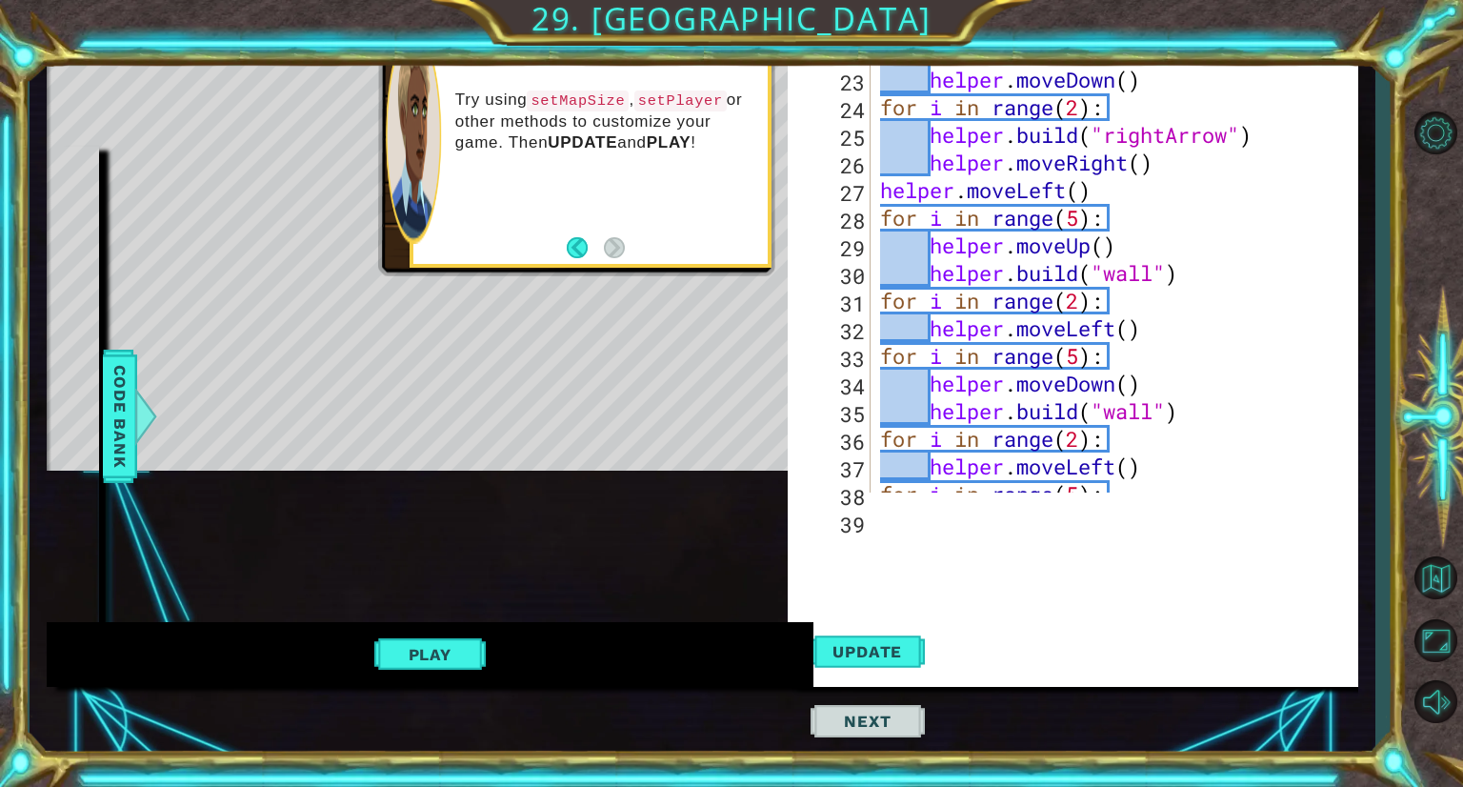
scroll to position [620, 0]
click at [1149, 269] on div "for i in range ( 5 ) : helper . build ( "downArrow" ) helper . moveDown ( ) for…" at bounding box center [1111, 272] width 471 height 525
click at [1153, 410] on div "for i in range ( 5 ) : helper . build ( "downArrow" ) helper . moveDown ( ) for…" at bounding box center [1111, 272] width 471 height 525
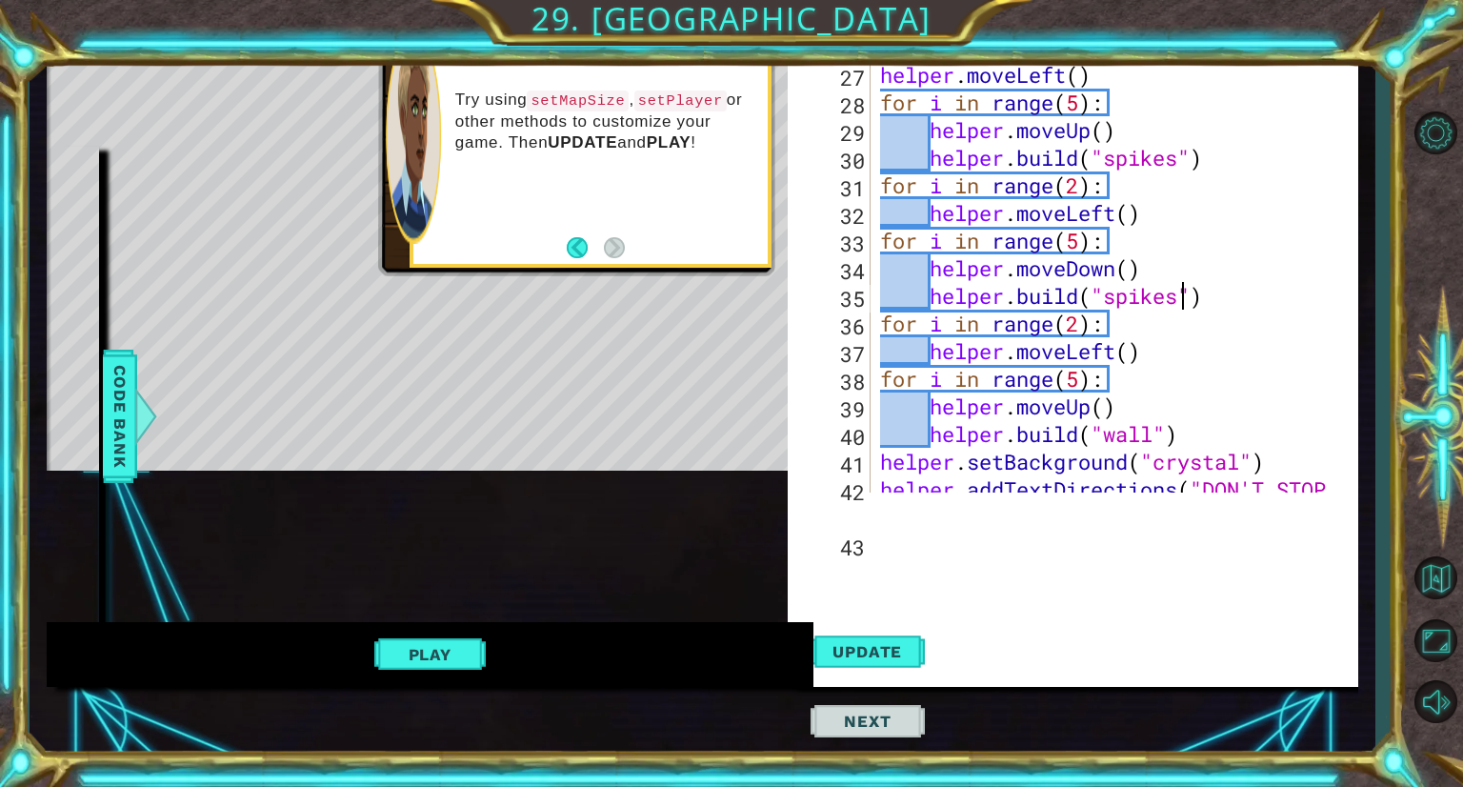
scroll to position [735, 0]
click at [1153, 423] on div "helper . build ( "rightArrow" ) helper . moveRight ( ) helper . moveLeft ( ) fo…" at bounding box center [1111, 282] width 471 height 552
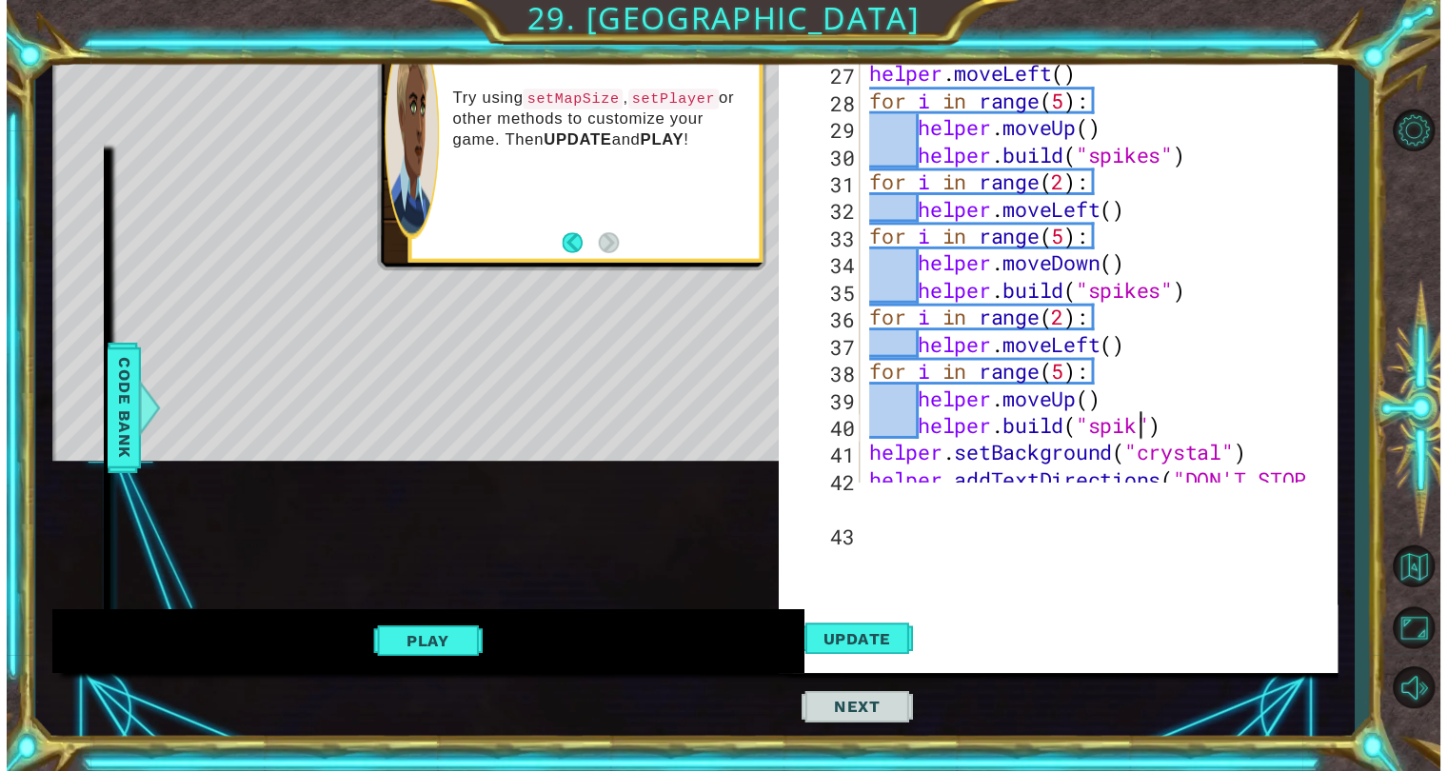
scroll to position [0, 13]
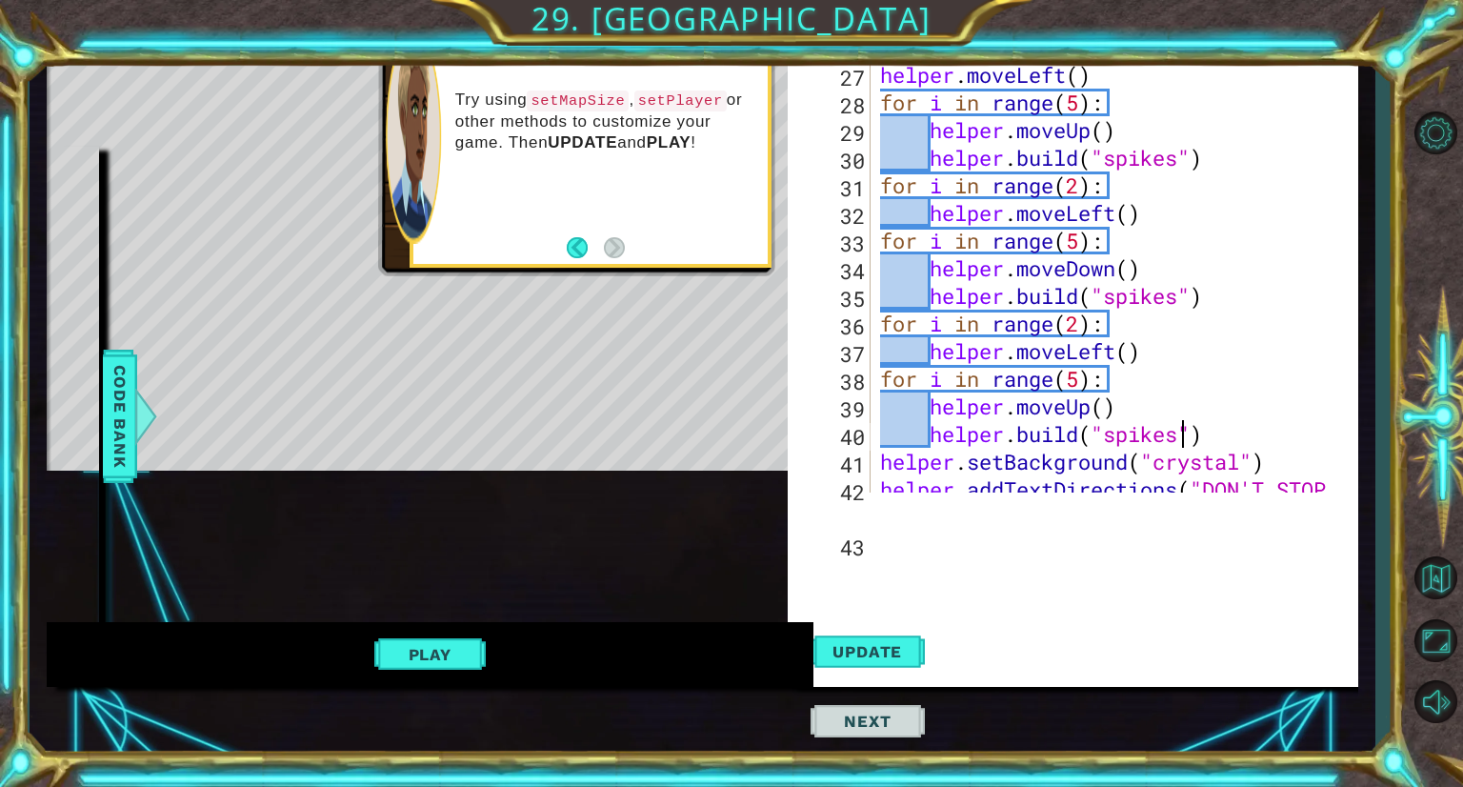
type textarea "[DOMAIN_NAME]("spikes")"
click at [887, 646] on span "Update" at bounding box center [867, 651] width 108 height 19
click at [430, 145] on div at bounding box center [413, 136] width 55 height 216
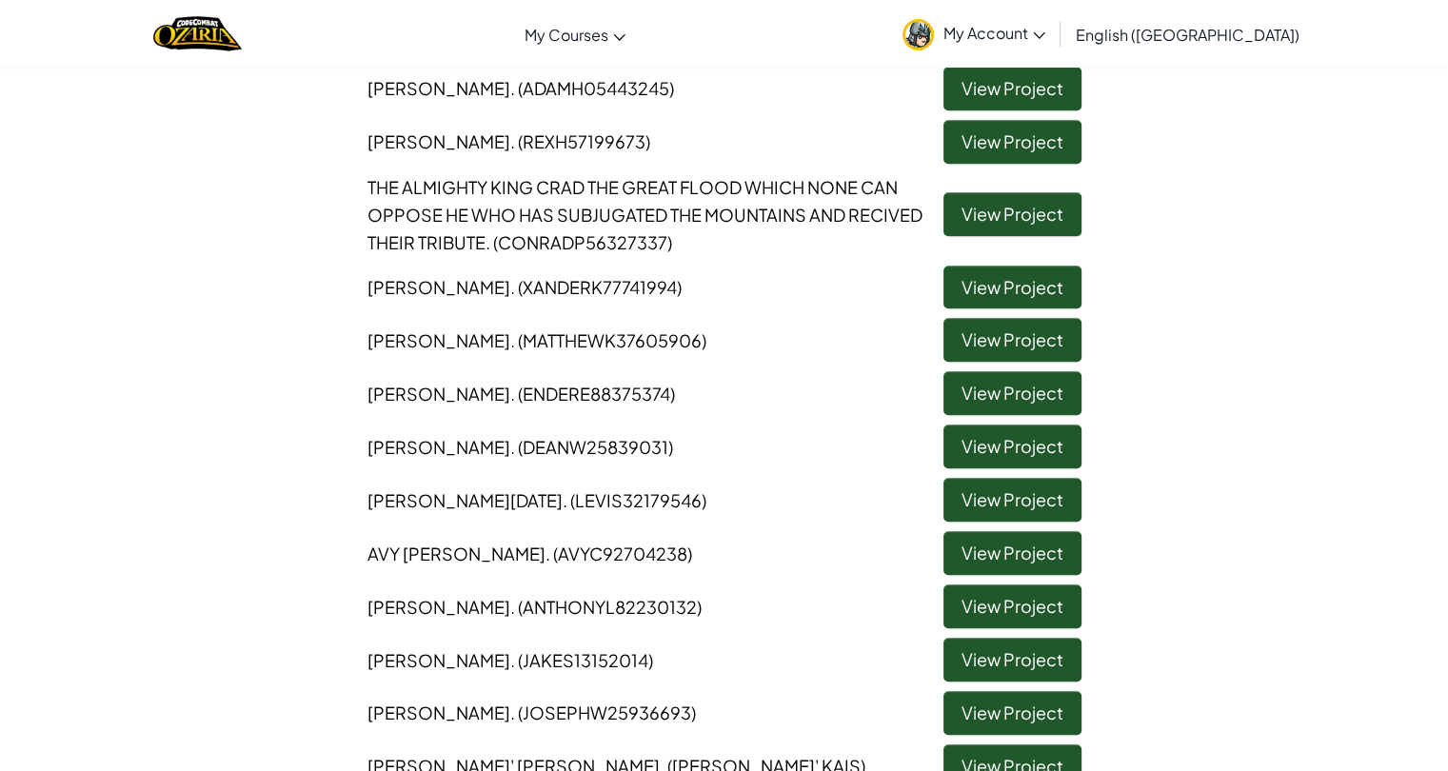
scroll to position [1470, 0]
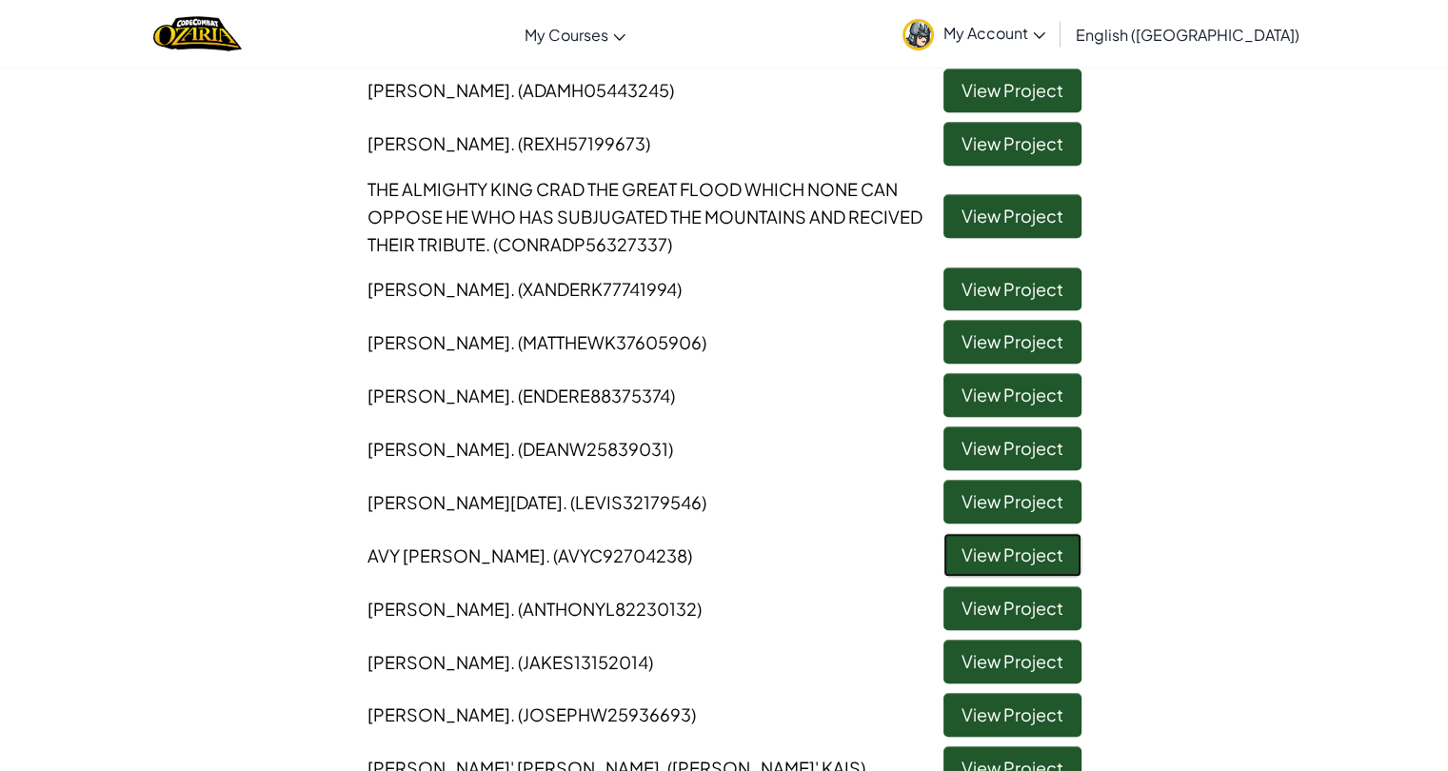
click at [1036, 550] on link "View Project" at bounding box center [1013, 555] width 138 height 44
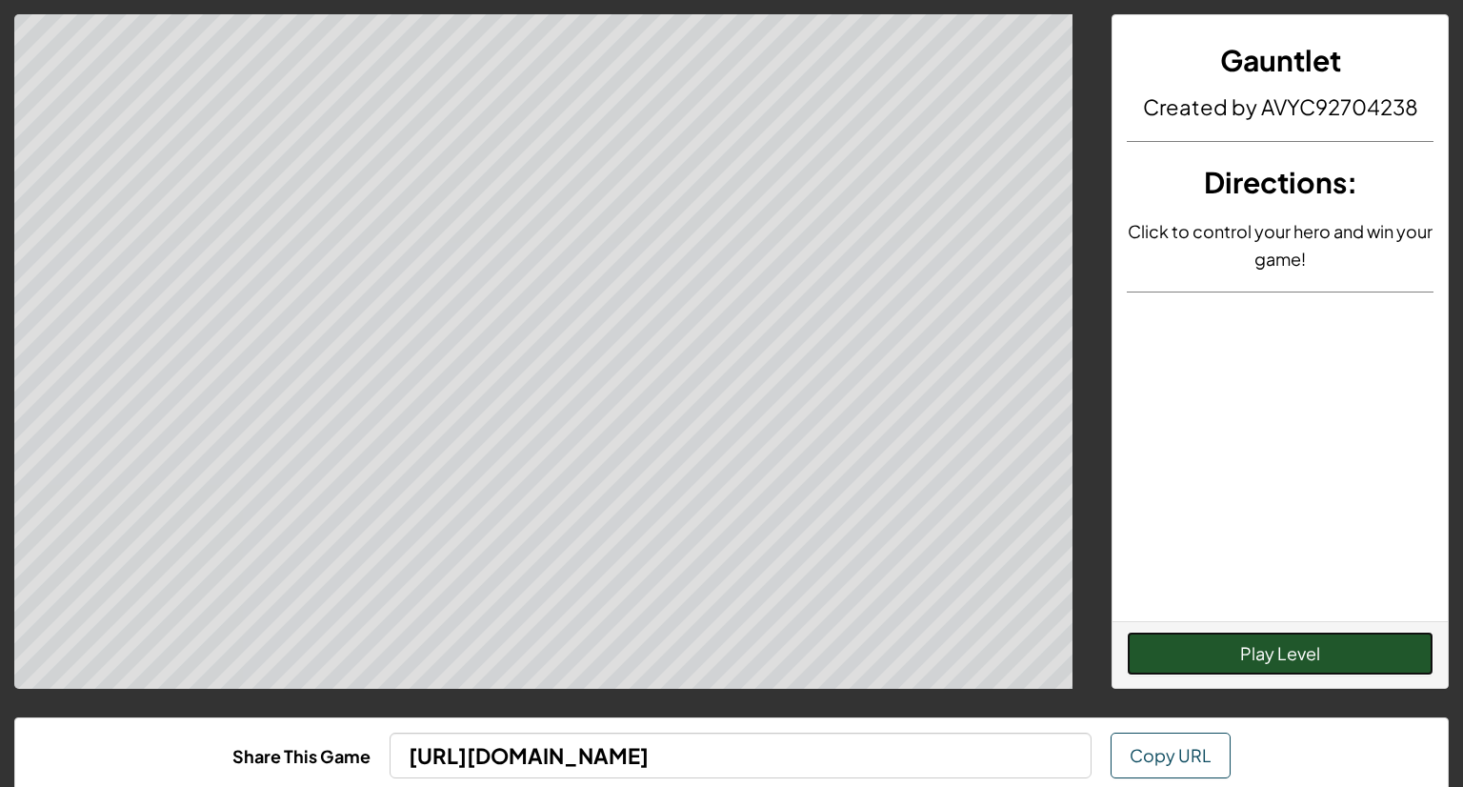
click at [1179, 658] on button "Play Level" at bounding box center [1279, 653] width 307 height 44
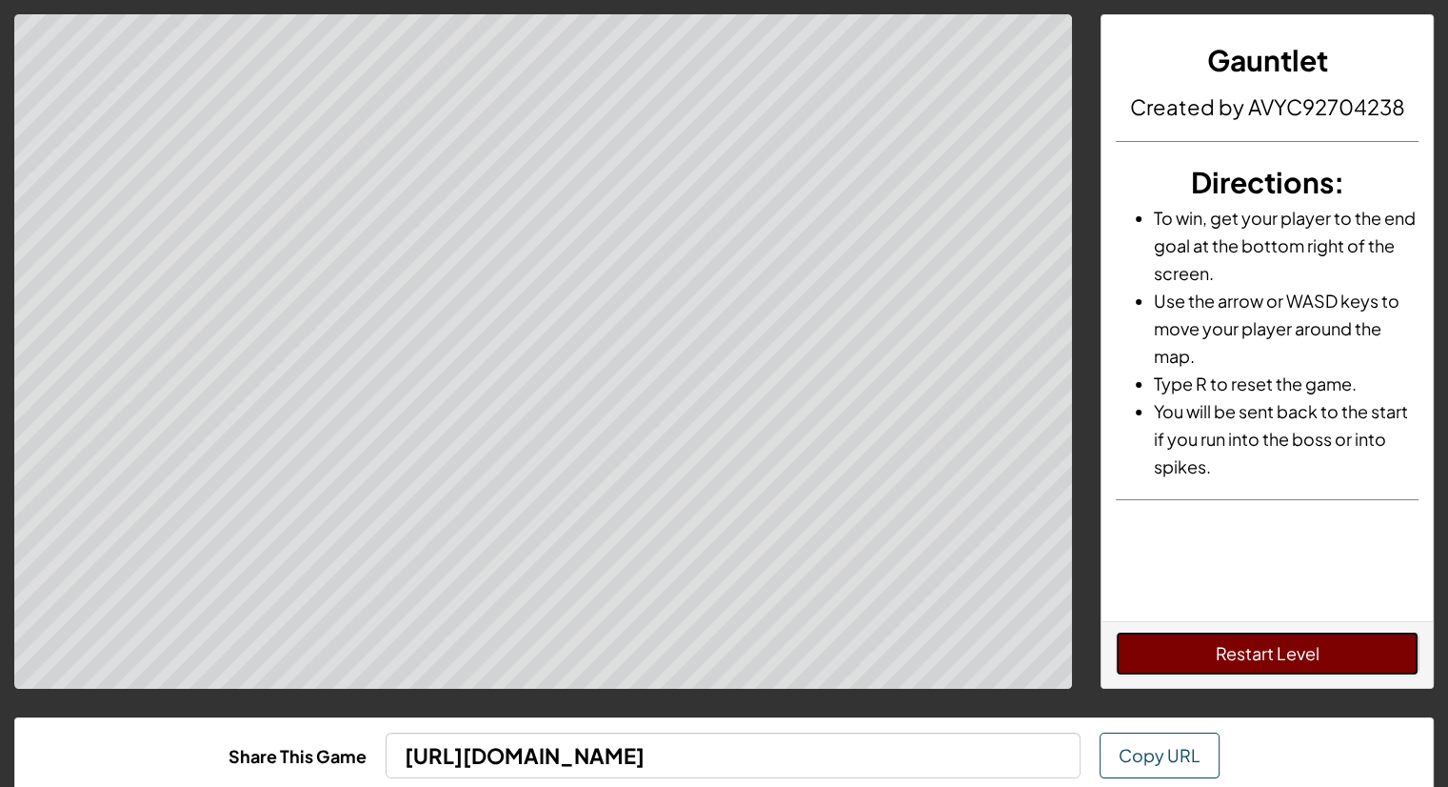
click at [1207, 664] on button "Restart Level" at bounding box center [1267, 653] width 303 height 44
